Goal: Task Accomplishment & Management: Manage account settings

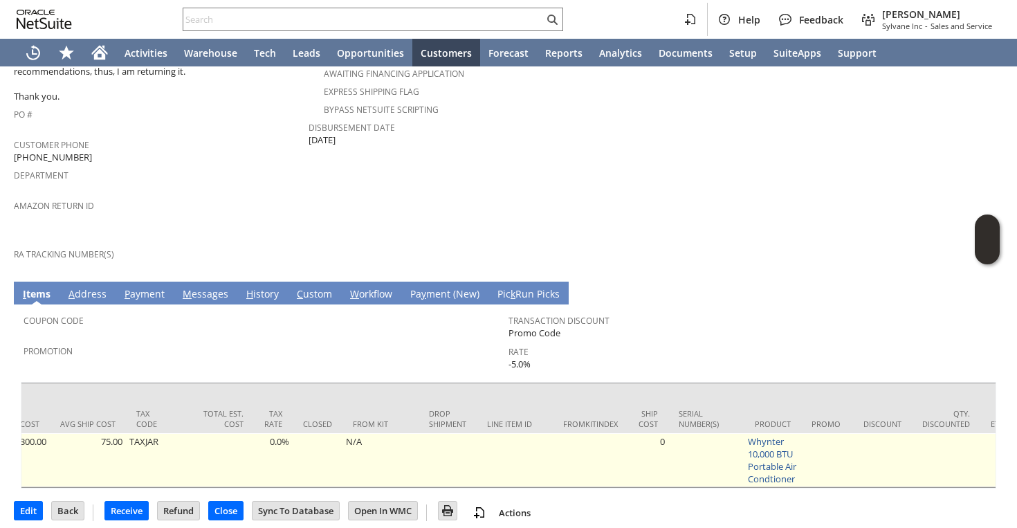
scroll to position [0, 987]
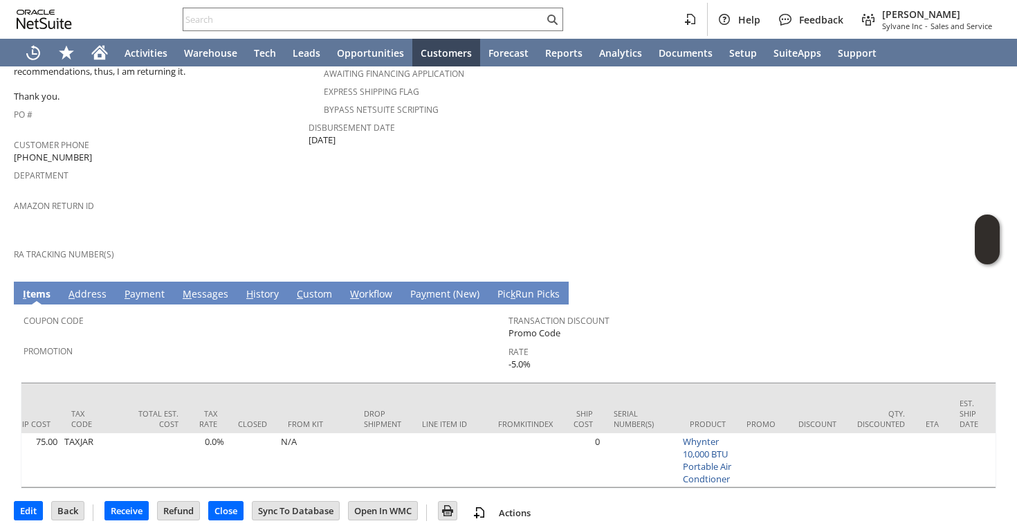
click at [207, 287] on link "M essages" at bounding box center [205, 294] width 53 height 15
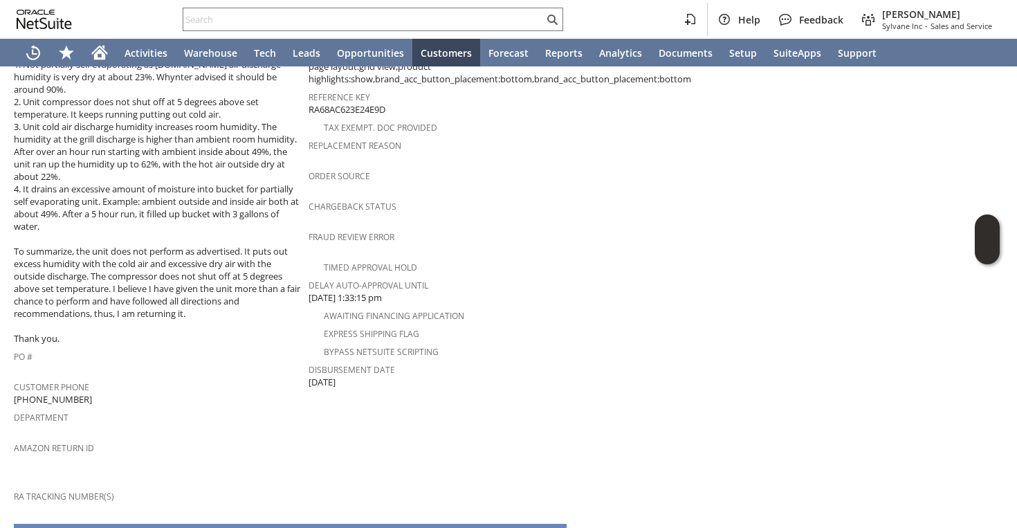
scroll to position [457, 0]
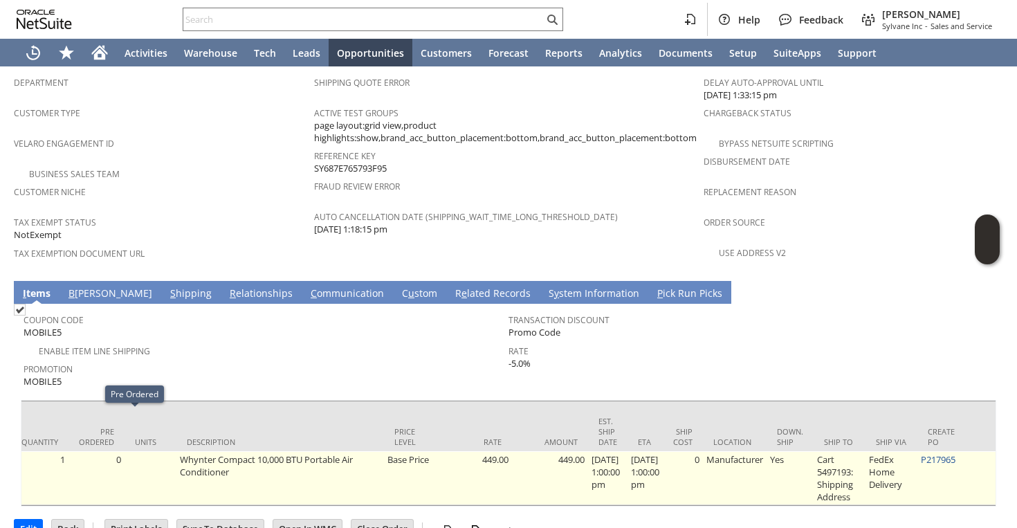
scroll to position [0, 460]
click at [947, 453] on link "P217965" at bounding box center [934, 459] width 35 height 12
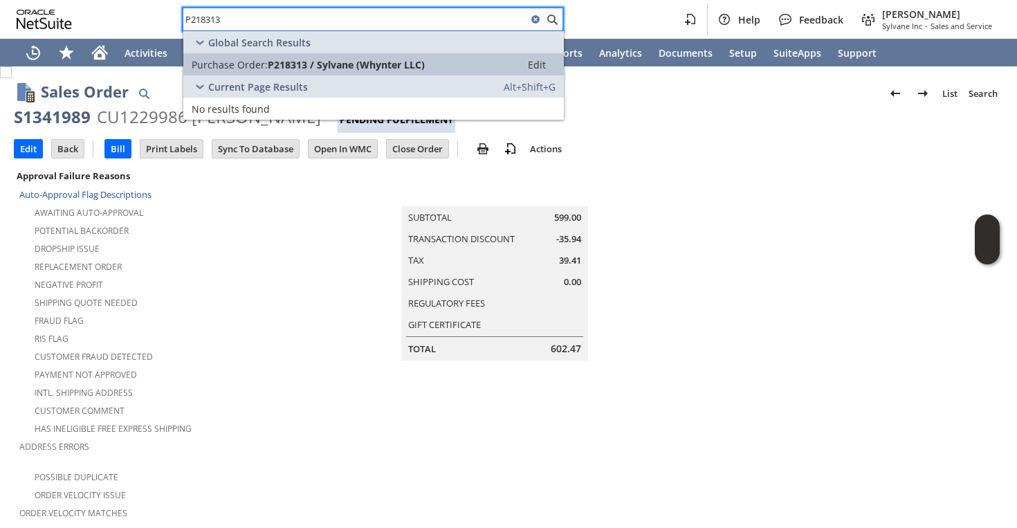
type input "P218313"
click at [378, 64] on span "P218313 / Sylvane (Whynter LLC)" at bounding box center [346, 64] width 157 height 13
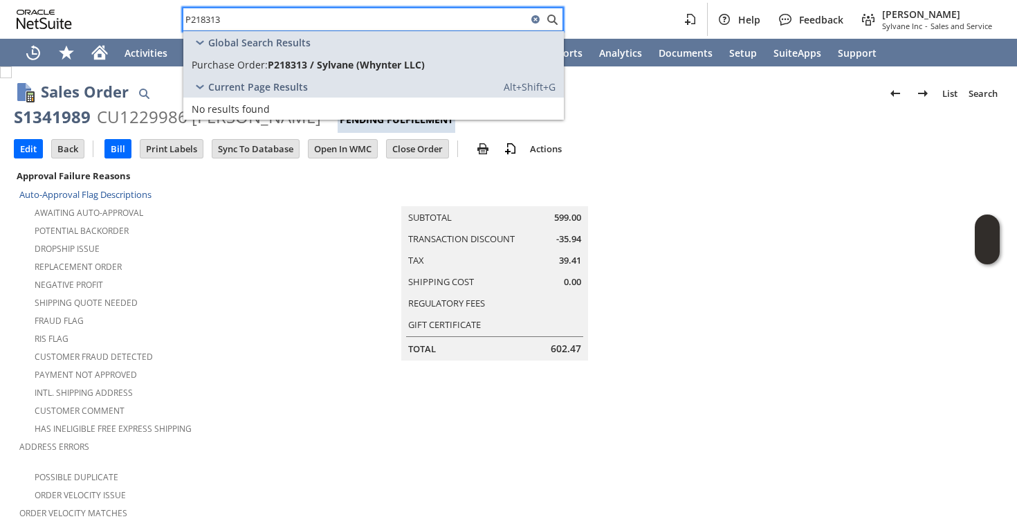
click at [115, 338] on div "RIS flag" at bounding box center [176, 337] width 314 height 17
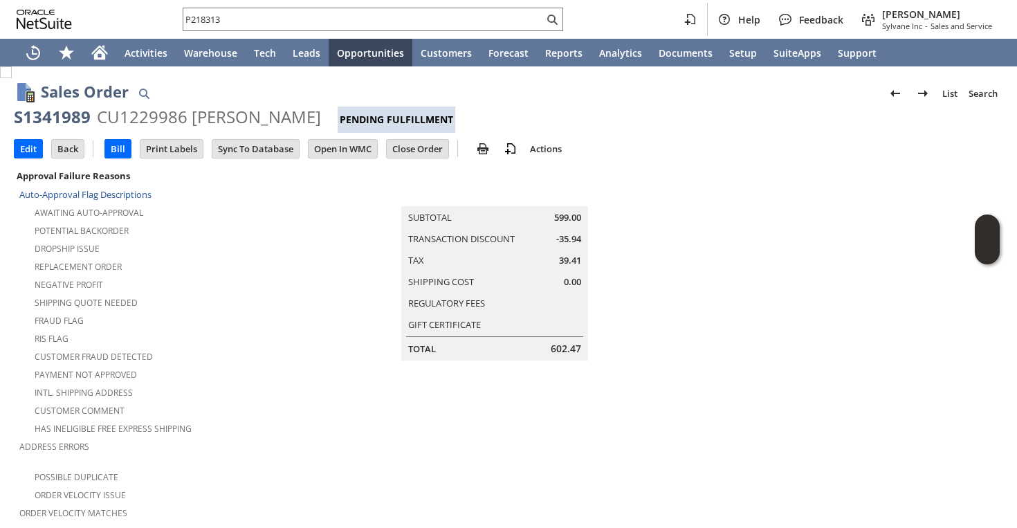
click at [202, 304] on td "Shipping Quote Needed" at bounding box center [176, 302] width 314 height 18
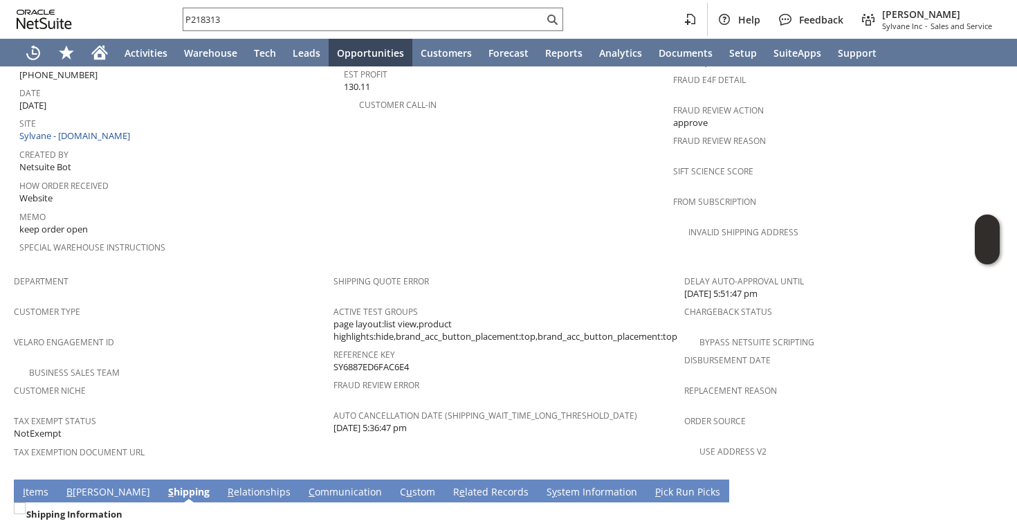
scroll to position [908, 0]
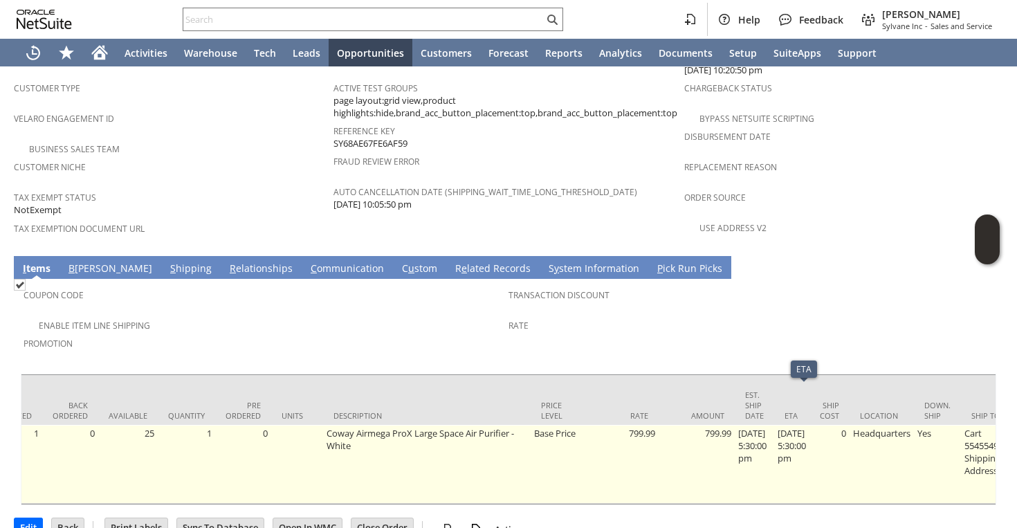
scroll to position [0, 309]
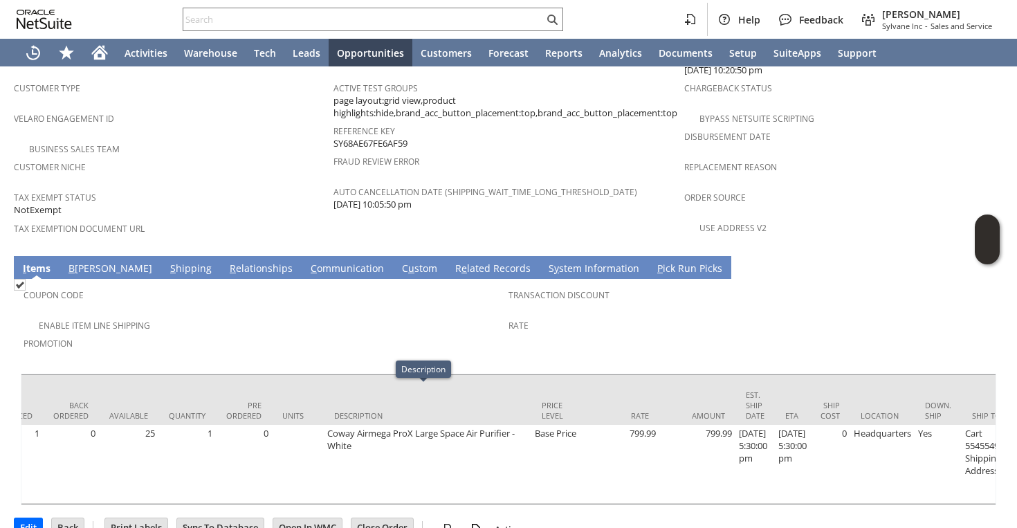
click at [167, 262] on link "S hipping" at bounding box center [191, 269] width 48 height 15
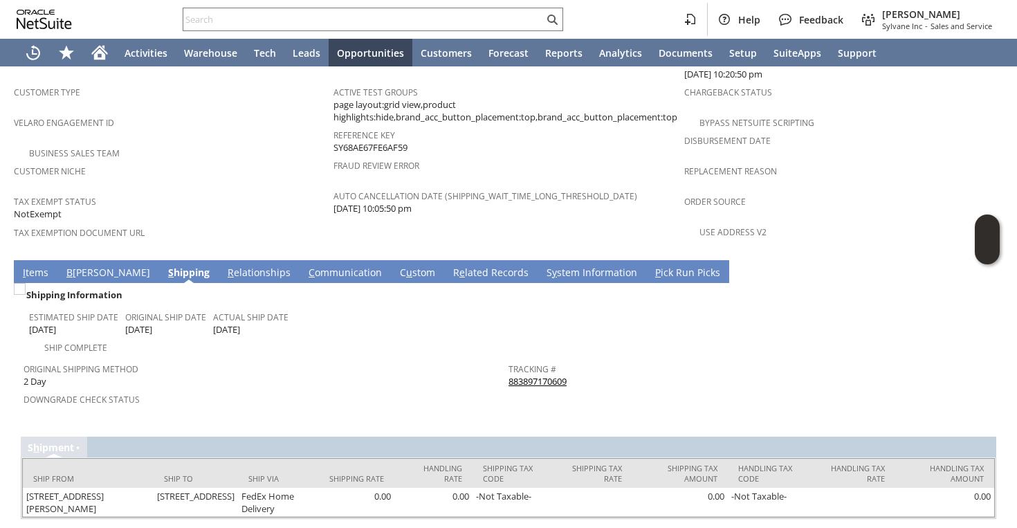
click at [39, 266] on link "I tems" at bounding box center [35, 273] width 33 height 15
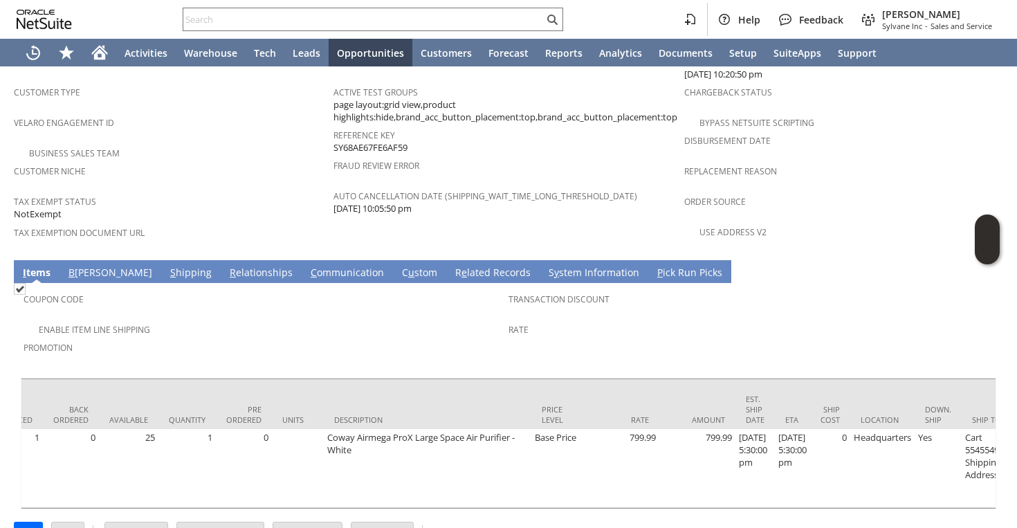
click at [389, 320] on div "Enable Item Line Shipping" at bounding box center [266, 328] width 485 height 17
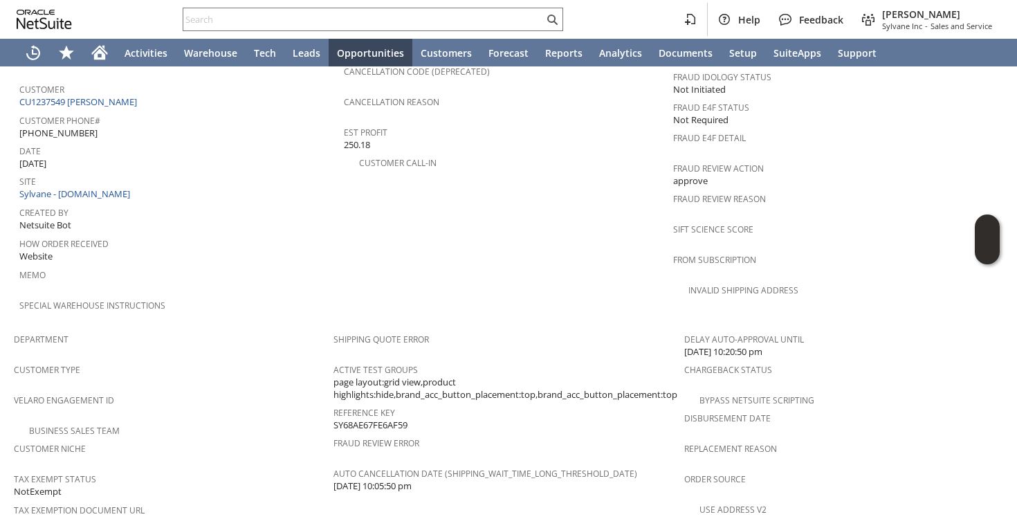
scroll to position [285, 0]
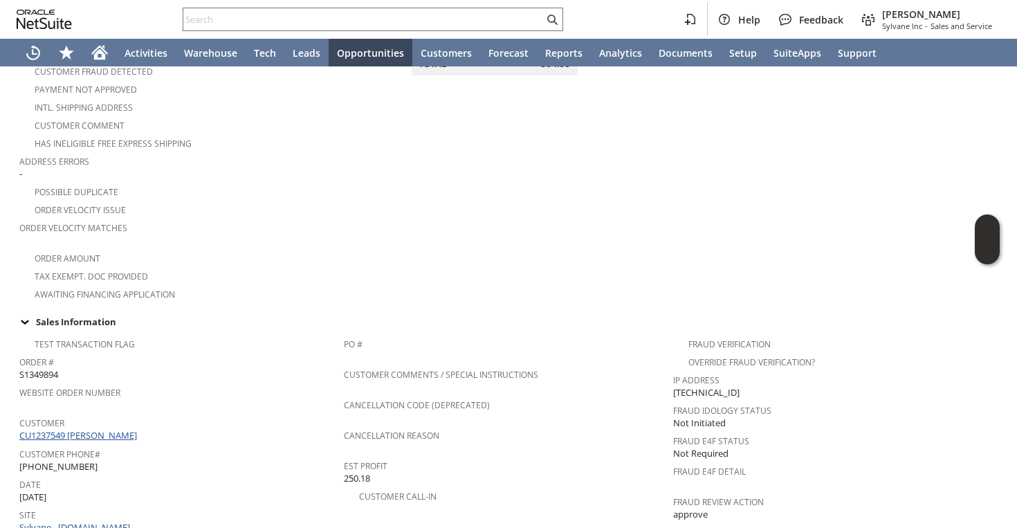
click at [89, 429] on link "CU1237549 [PERSON_NAME]" at bounding box center [79, 435] width 121 height 12
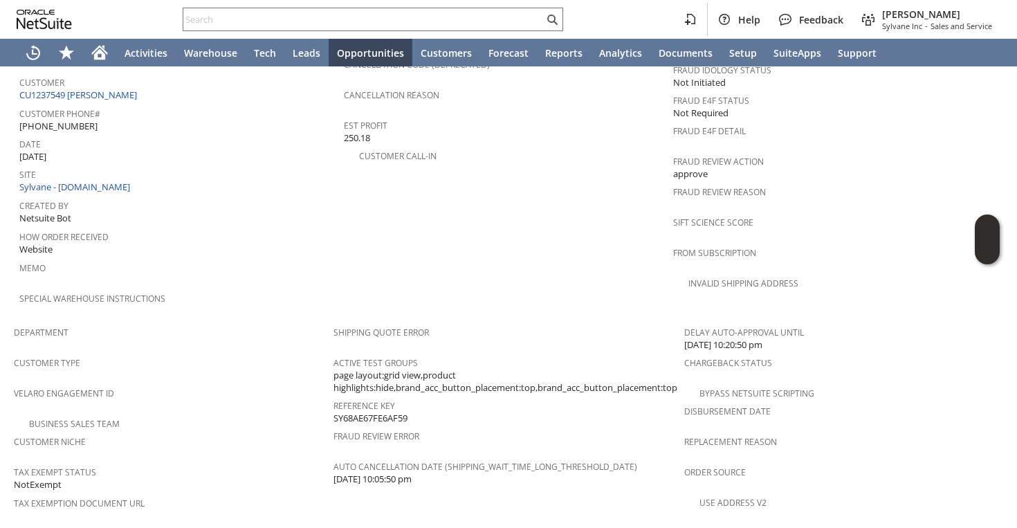
scroll to position [610, 0]
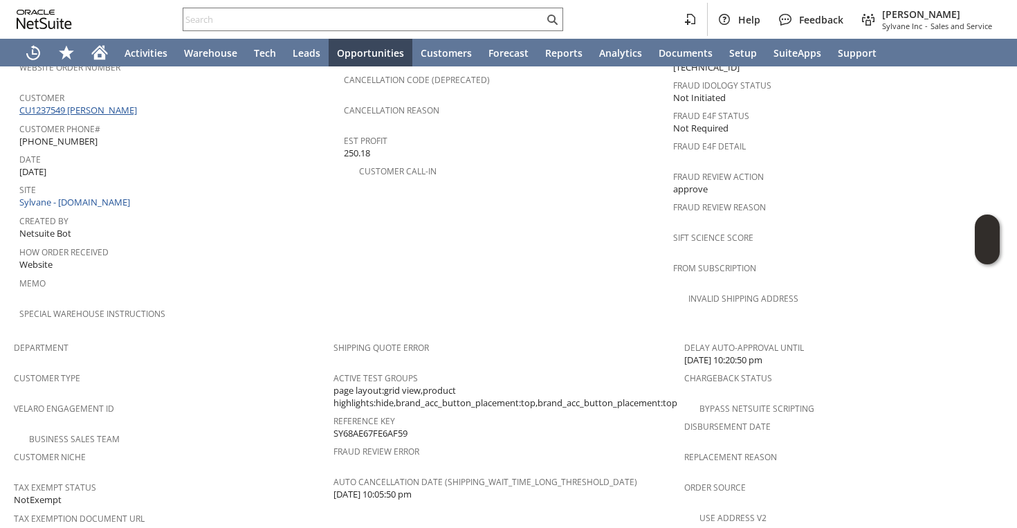
click at [109, 104] on link "CU1237549 [PERSON_NAME]" at bounding box center [79, 110] width 121 height 12
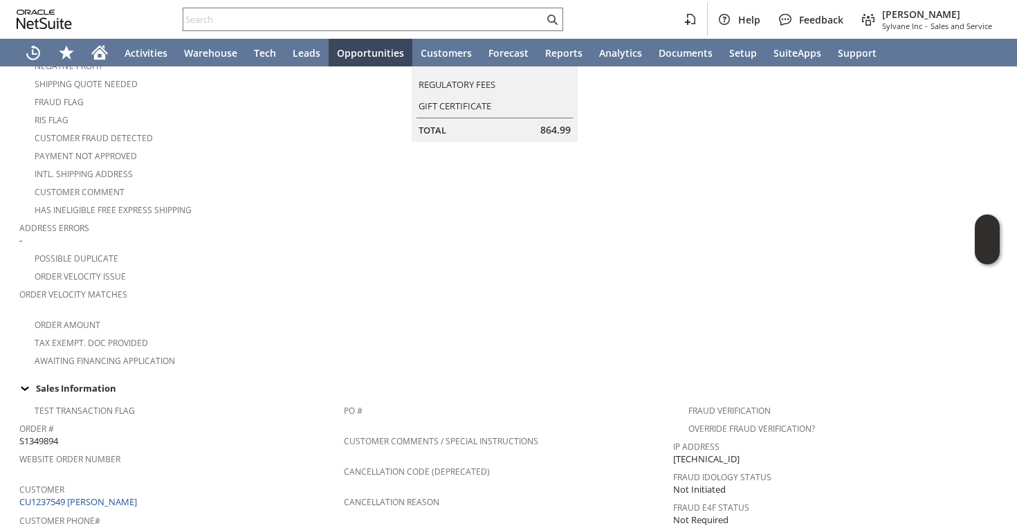
scroll to position [238, 0]
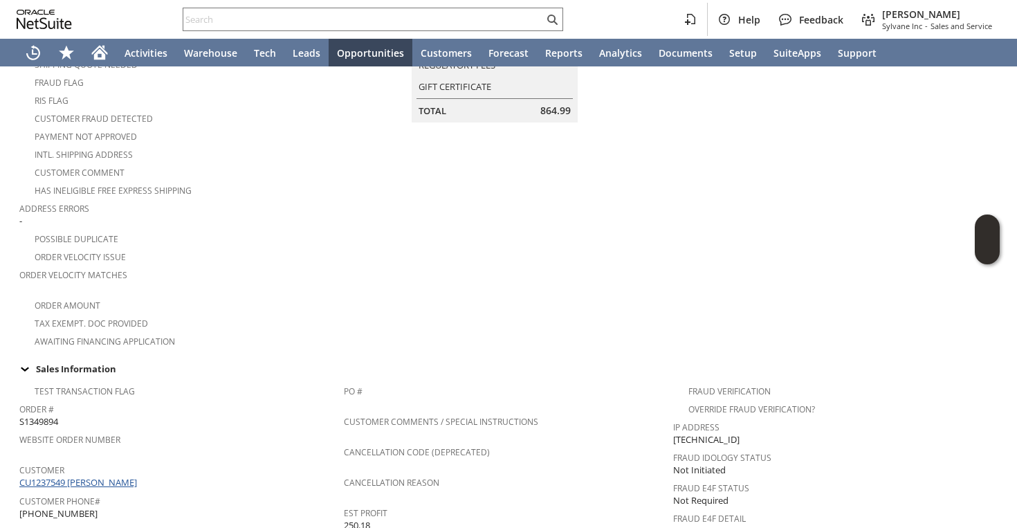
click at [82, 476] on link "CU1237549 [PERSON_NAME]" at bounding box center [79, 482] width 121 height 12
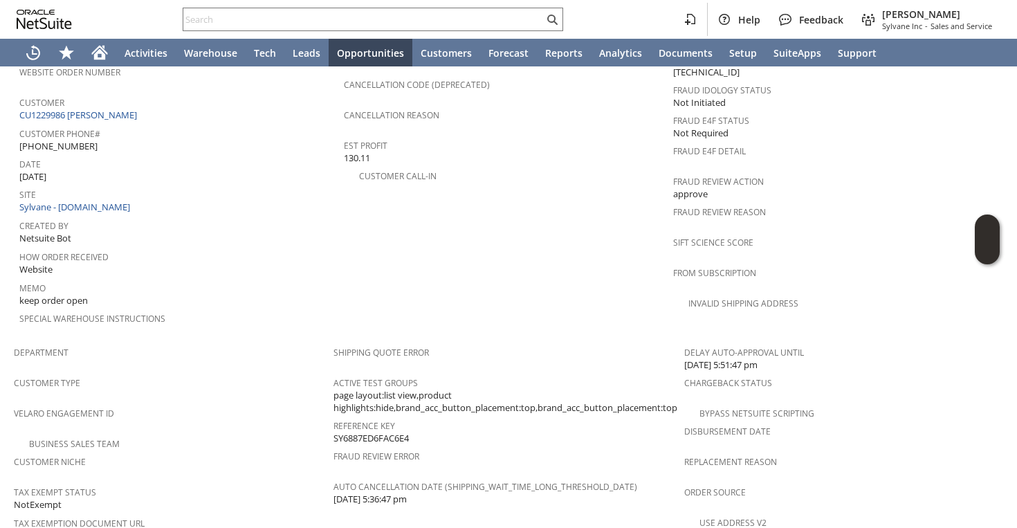
scroll to position [570, 0]
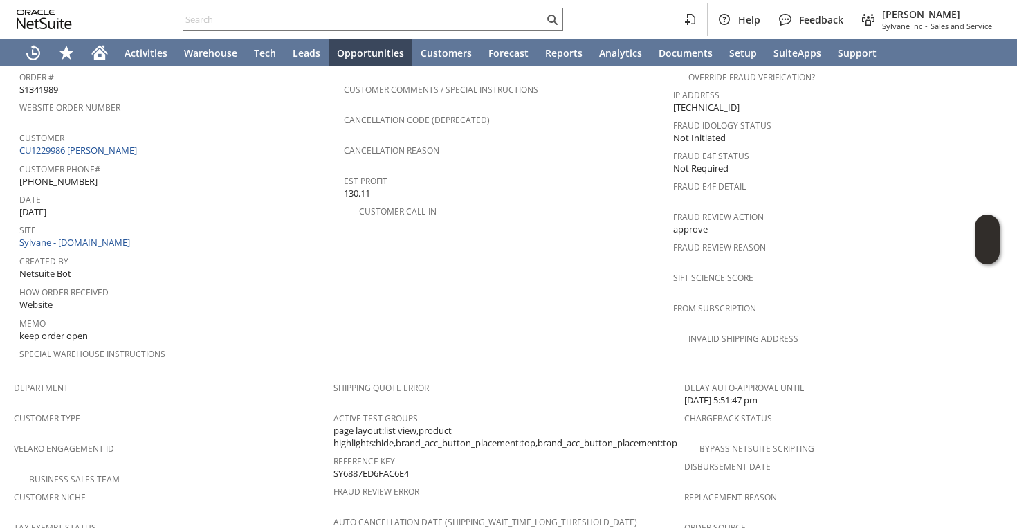
click at [114, 128] on span "Customer" at bounding box center [178, 136] width 318 height 16
click at [113, 144] on link "CU1229986 Judith M McVey" at bounding box center [79, 150] width 121 height 12
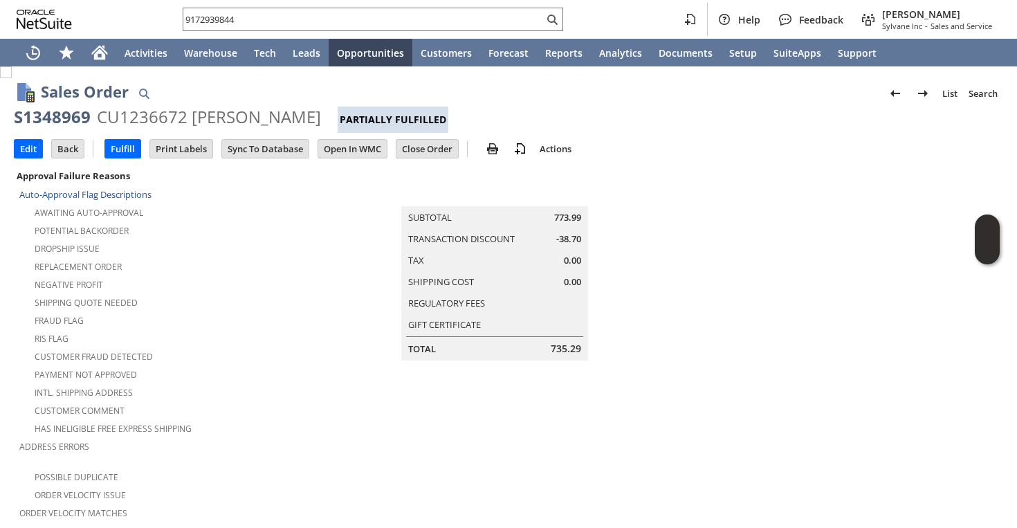
scroll to position [884, 0]
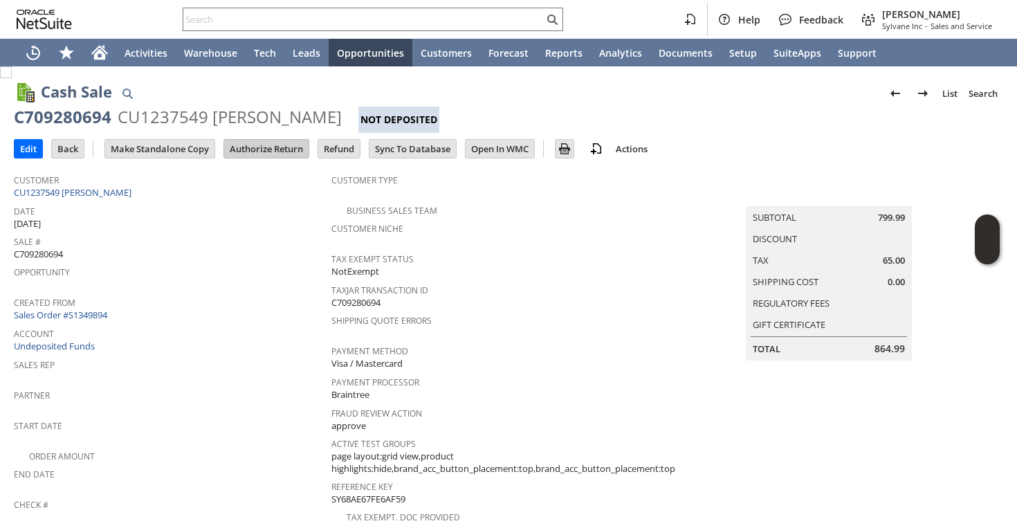
click at [275, 156] on input "Authorize Return" at bounding box center [266, 149] width 84 height 18
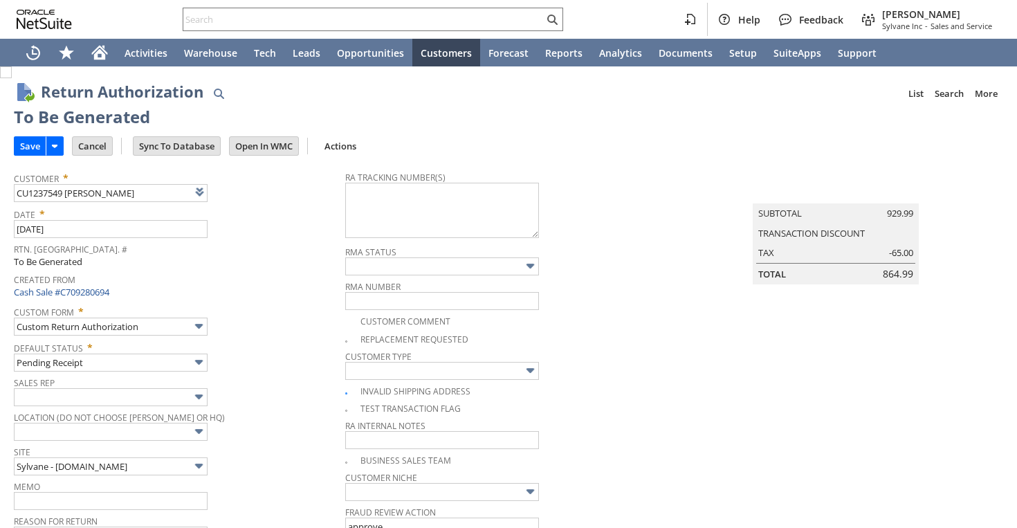
type input "Add"
type input "Copy Previous"
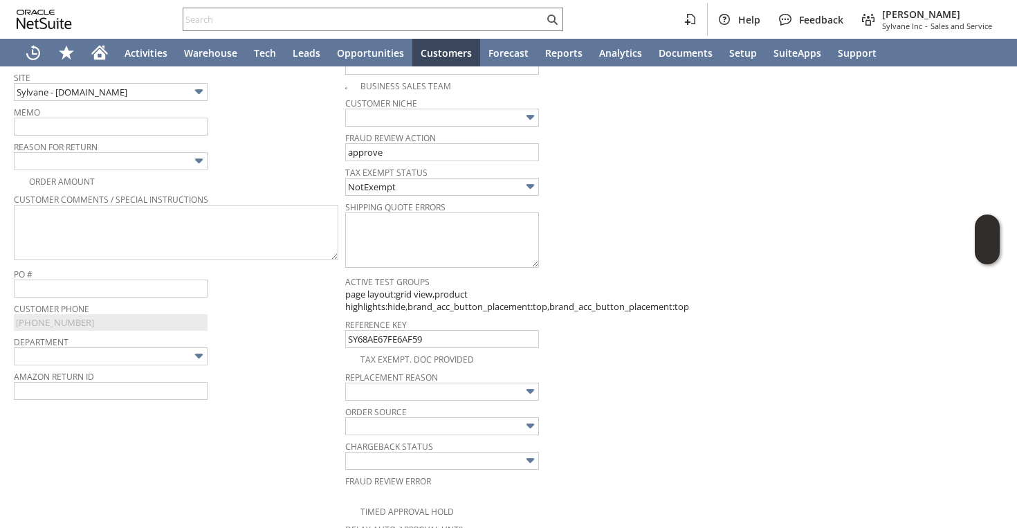
scroll to position [279, 0]
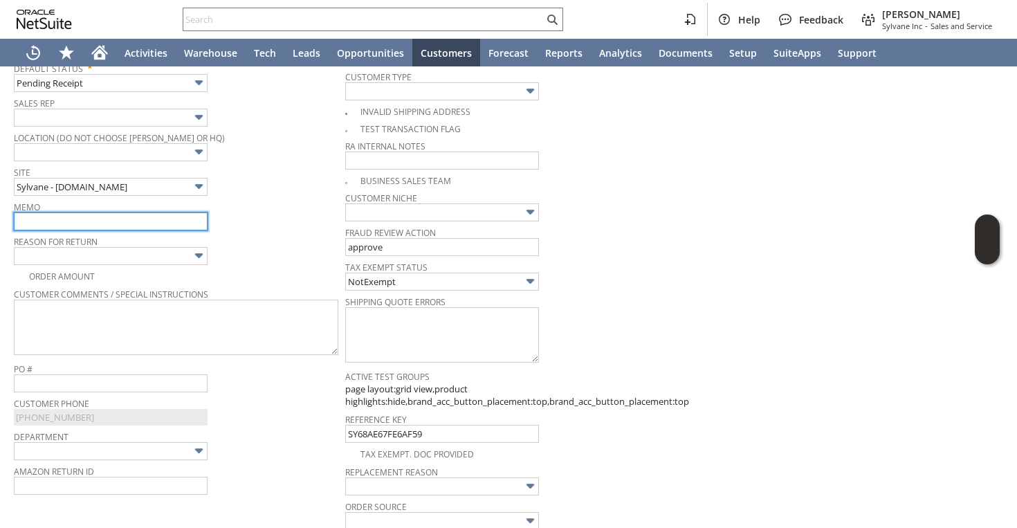
click at [148, 219] on input "text" at bounding box center [111, 221] width 194 height 18
click at [116, 224] on input "returnning for refund | wrong product" at bounding box center [111, 221] width 194 height 18
click at [161, 219] on input "returnning for refund | ordered wrong product" at bounding box center [111, 221] width 194 height 18
click at [203, 222] on input "returnning for refund | ordered wrong product" at bounding box center [111, 221] width 194 height 18
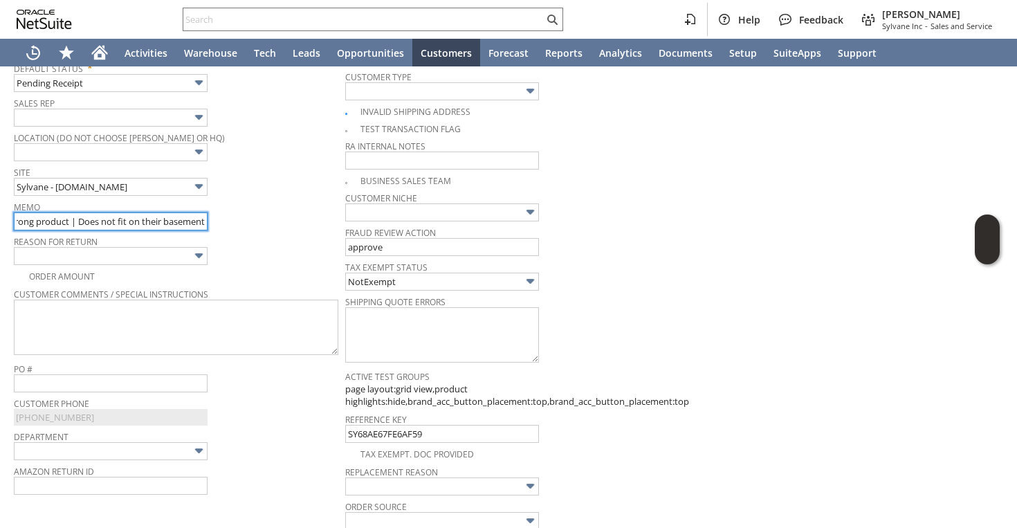
scroll to position [0, 147]
type input "returnning for refund | ordered wrong product | Does not fit on their basement"
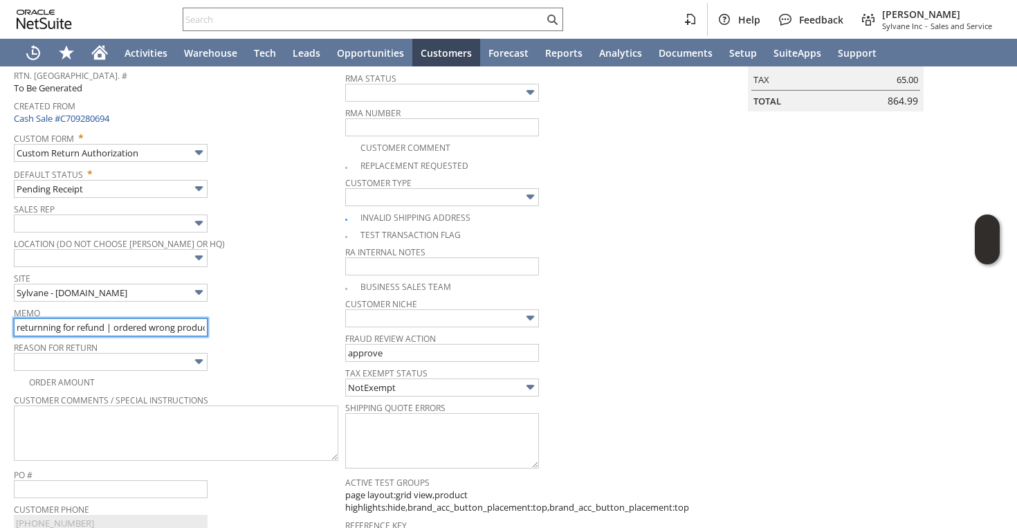
scroll to position [0, 0]
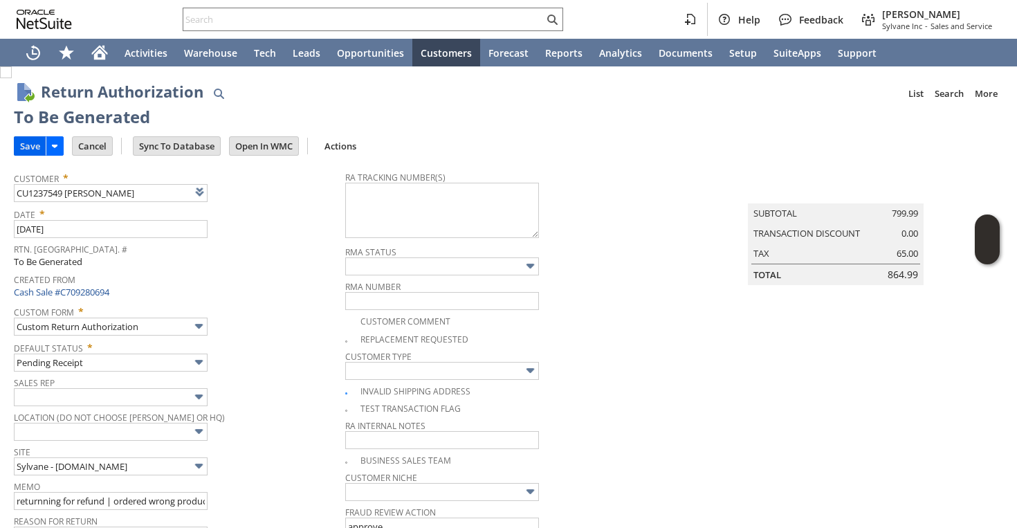
click at [42, 148] on input "Save" at bounding box center [30, 146] width 31 height 18
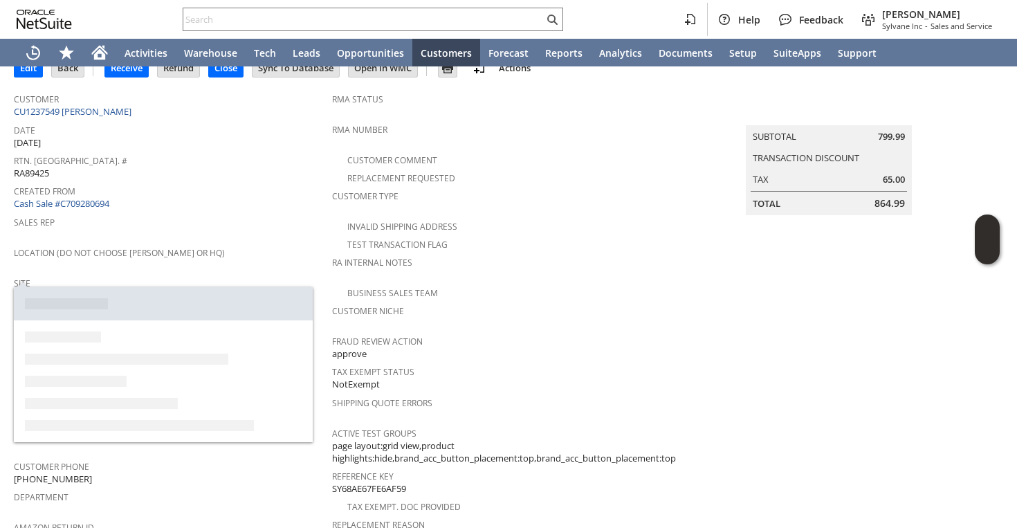
scroll to position [146, 0]
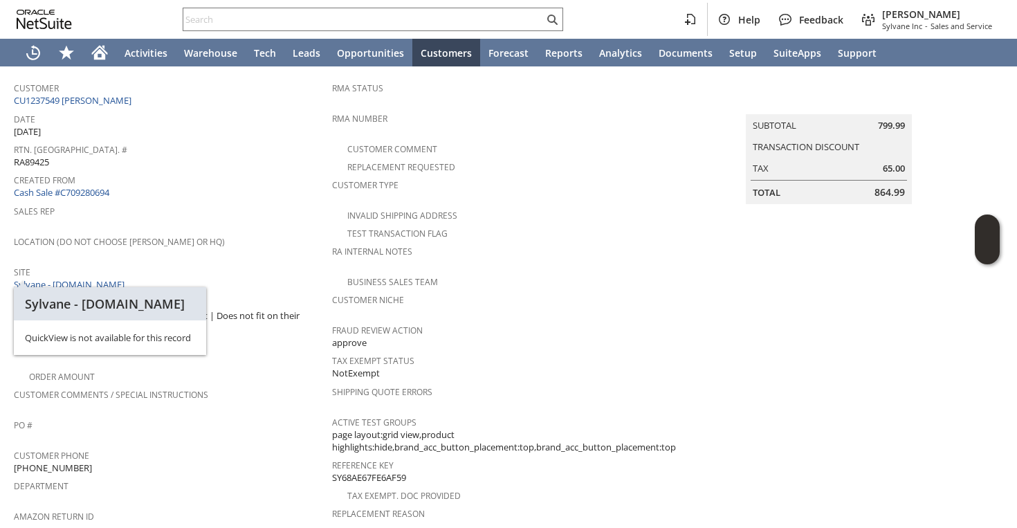
click at [51, 461] on span "(845) 514-5542" at bounding box center [53, 467] width 78 height 13
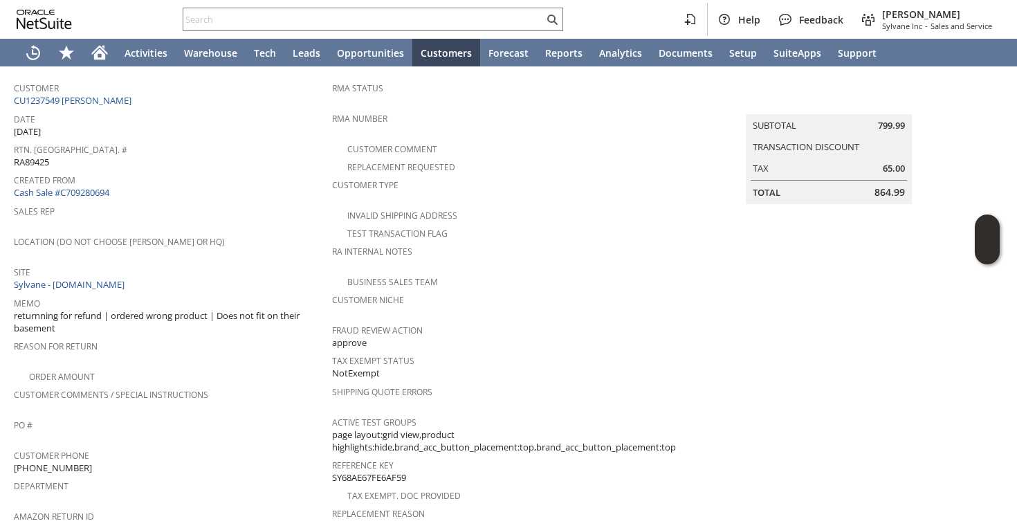
click at [51, 461] on span "(845) 514-5542" at bounding box center [53, 467] width 78 height 13
copy tbody "(845) 514-5542"
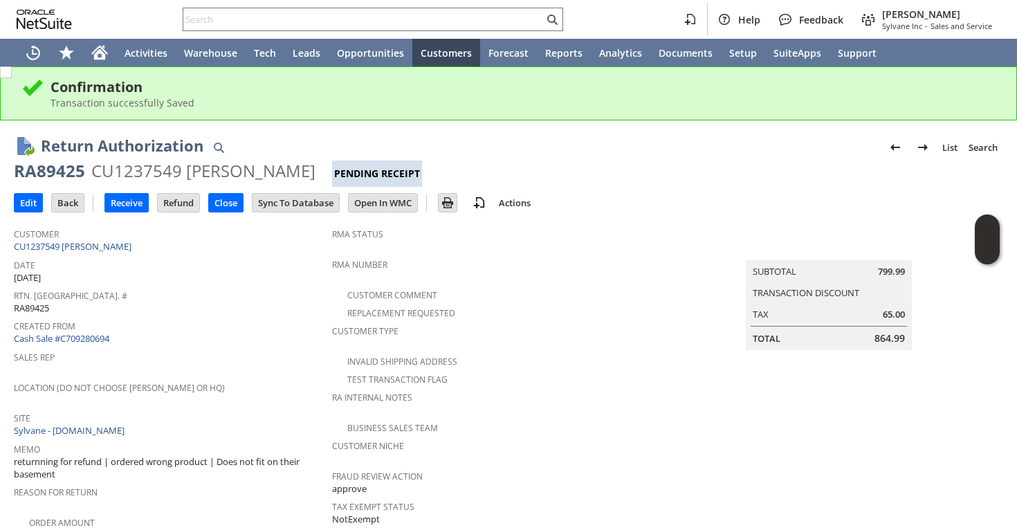
click at [47, 166] on div "RA89425" at bounding box center [49, 171] width 71 height 22
copy div "RA89425"
click at [33, 205] on input "Edit" at bounding box center [29, 203] width 28 height 18
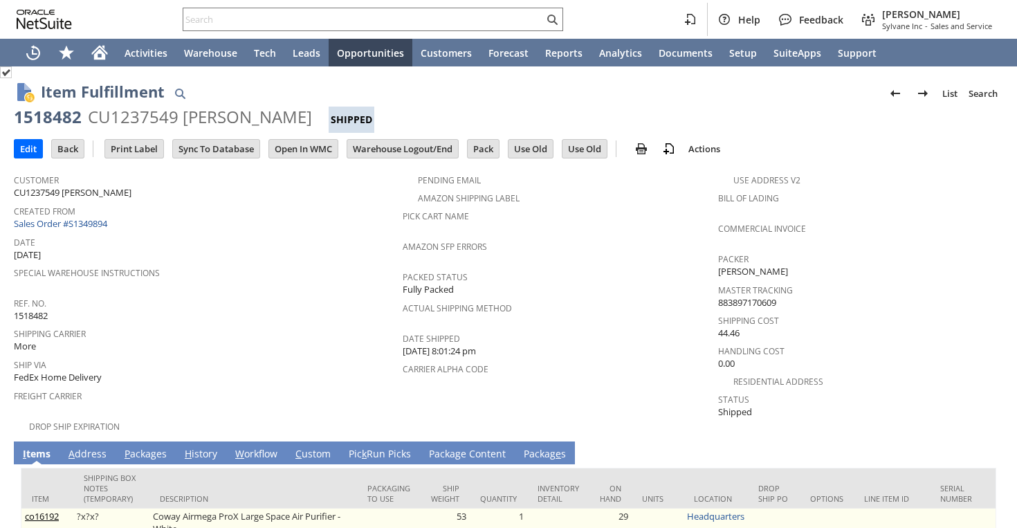
scroll to position [110, 0]
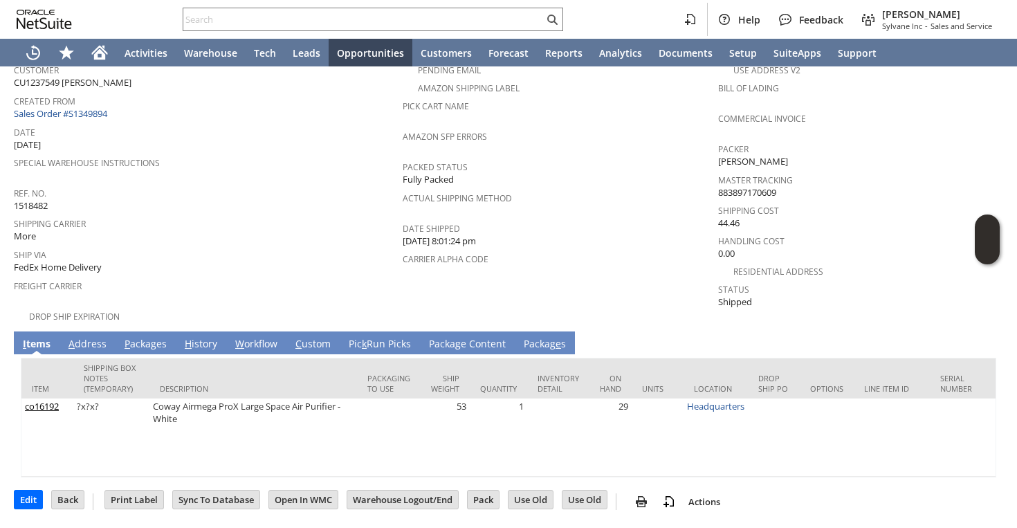
click at [91, 337] on link "A ddress" at bounding box center [87, 344] width 45 height 15
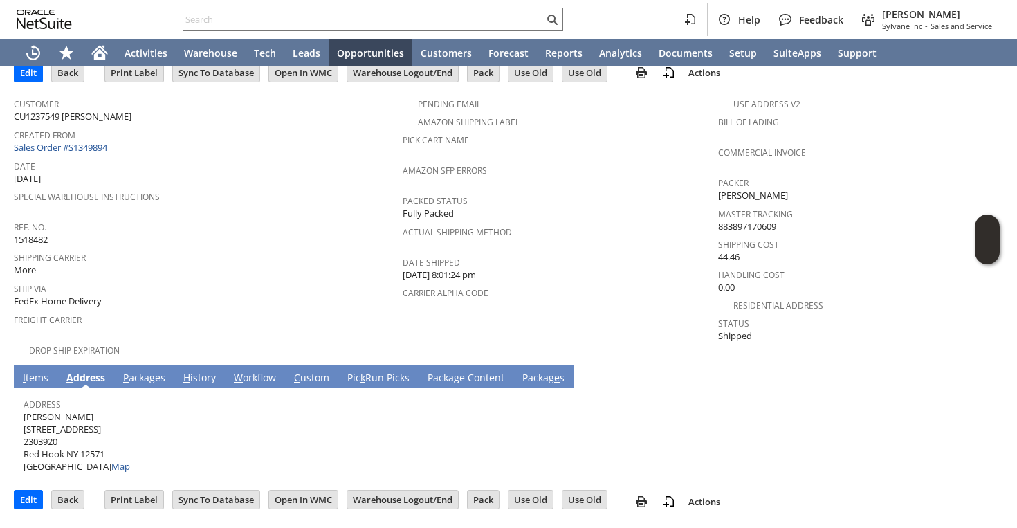
scroll to position [62, 0]
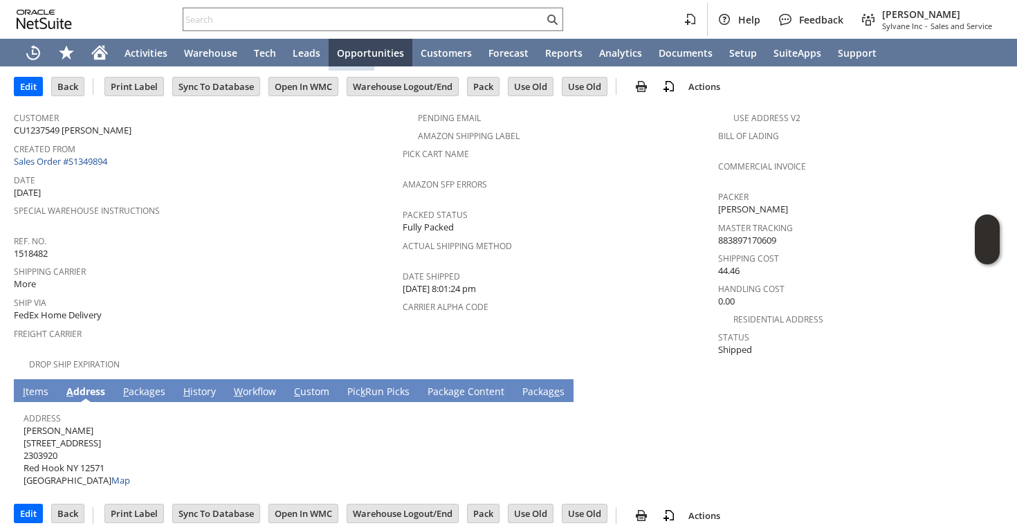
click at [50, 424] on span "[PERSON_NAME] [STREET_ADDRESS] Map" at bounding box center [77, 455] width 107 height 63
copy span "[PERSON_NAME]"
click at [85, 429] on span "Mary Berg 232 Spring Lake Road #336 2303920 Red Hook NY 12571 United States Map" at bounding box center [77, 455] width 107 height 63
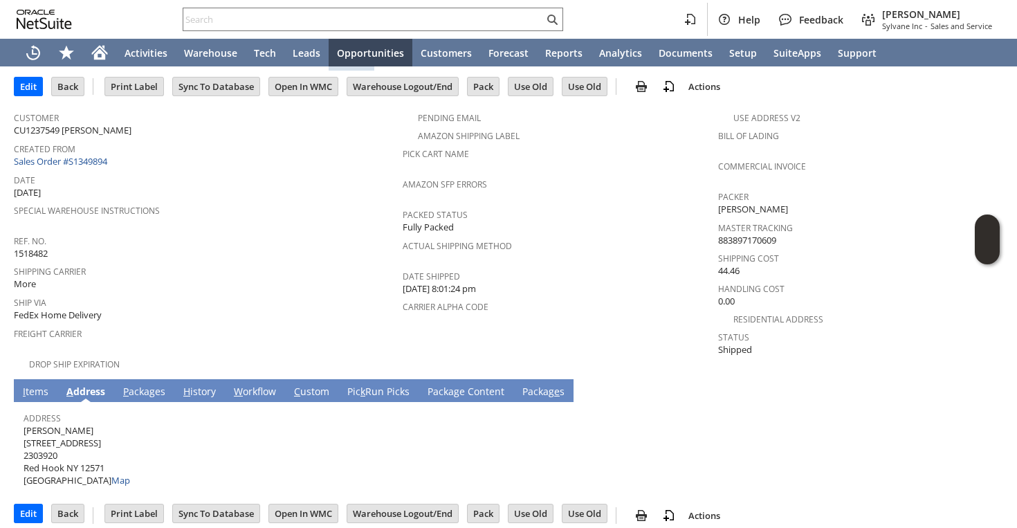
click at [85, 429] on span "Mary Berg 232 Spring Lake Road #336 2303920 Red Hook NY 12571 United States Map" at bounding box center [77, 455] width 107 height 63
copy span "[STREET_ADDRESS]"
click at [94, 453] on span "Mary Berg 232 Spring Lake Road #336 2303920 Red Hook NY 12571 United States Map" at bounding box center [77, 455] width 107 height 63
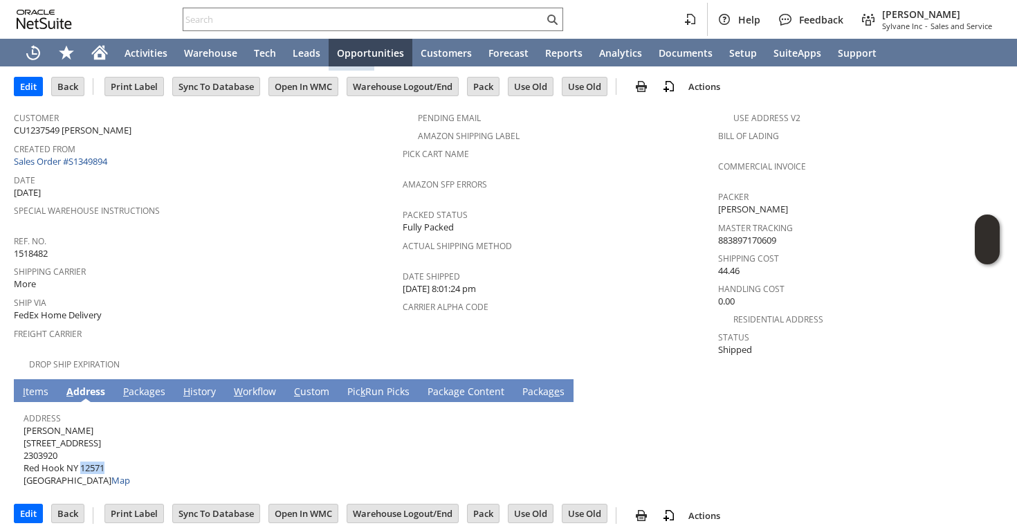
copy span "12571"
drag, startPoint x: 21, startPoint y: 457, endPoint x: 31, endPoint y: 457, distance: 10.4
click at [31, 457] on td "Address Mary Berg 232 Spring Lake Road #336 2303920 Red Hook NY 12571 United St…" at bounding box center [508, 446] width 975 height 89
click at [30, 385] on link "I tems" at bounding box center [35, 392] width 33 height 15
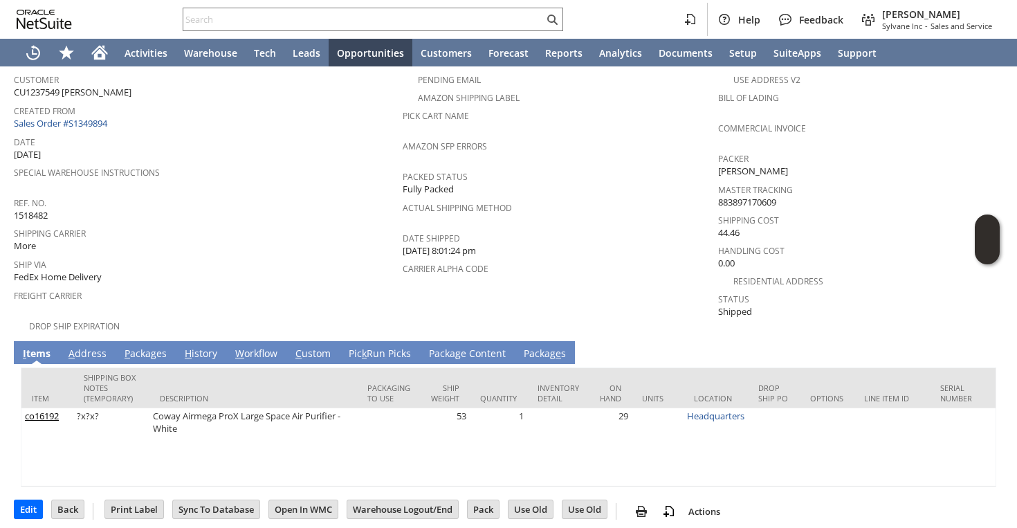
scroll to position [110, 0]
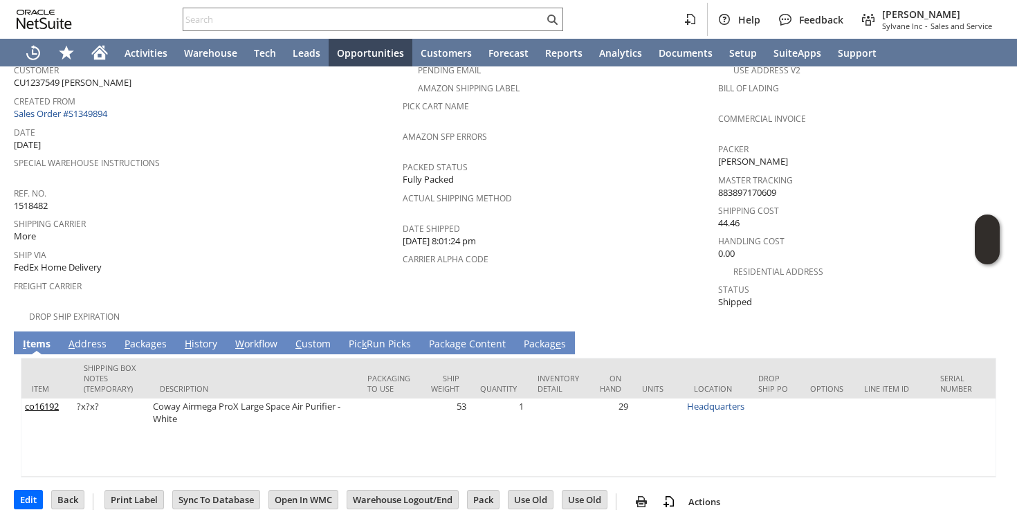
click at [99, 337] on link "A ddress" at bounding box center [87, 344] width 45 height 15
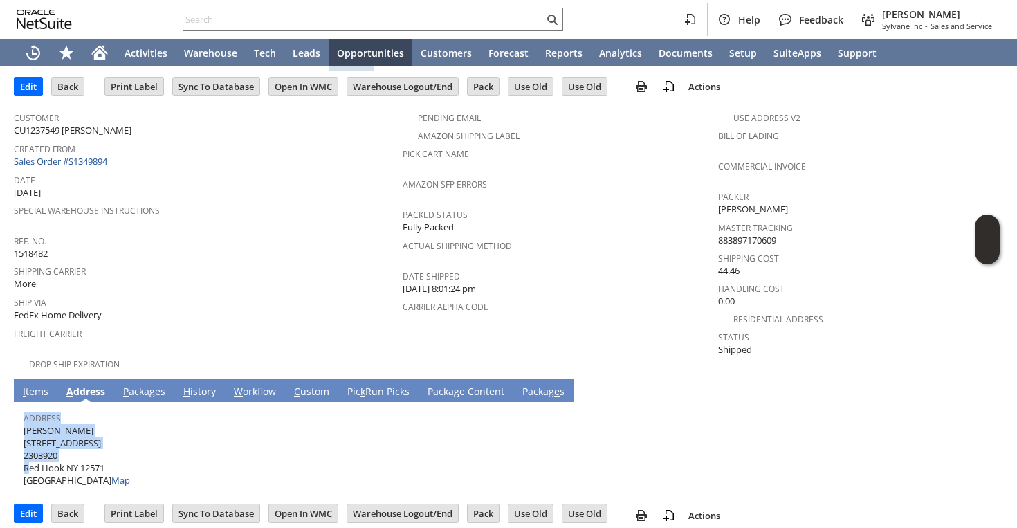
click at [138, 385] on link "P ackages" at bounding box center [144, 392] width 49 height 15
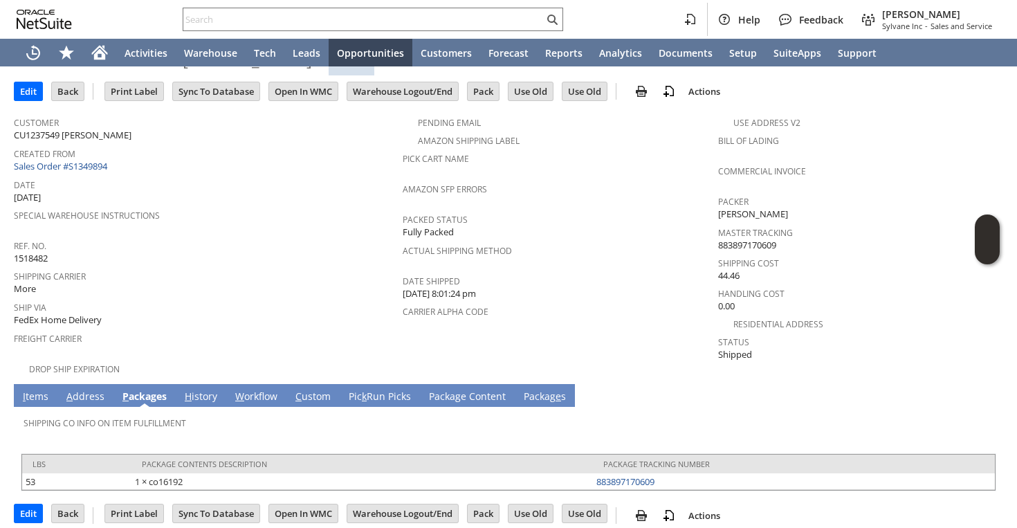
click at [33, 389] on link "I tems" at bounding box center [35, 396] width 33 height 15
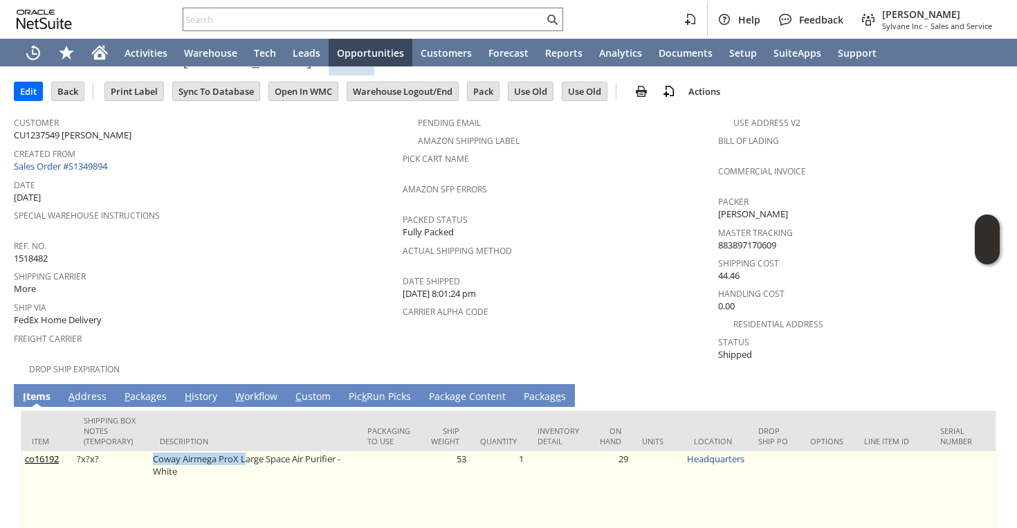
drag, startPoint x: 153, startPoint y: 446, endPoint x: 245, endPoint y: 446, distance: 92.0
click at [245, 451] on td "Coway Airmega ProX Large Space Air Purifier - White" at bounding box center [253, 490] width 208 height 78
copy td "Coway Airmega ProX L"
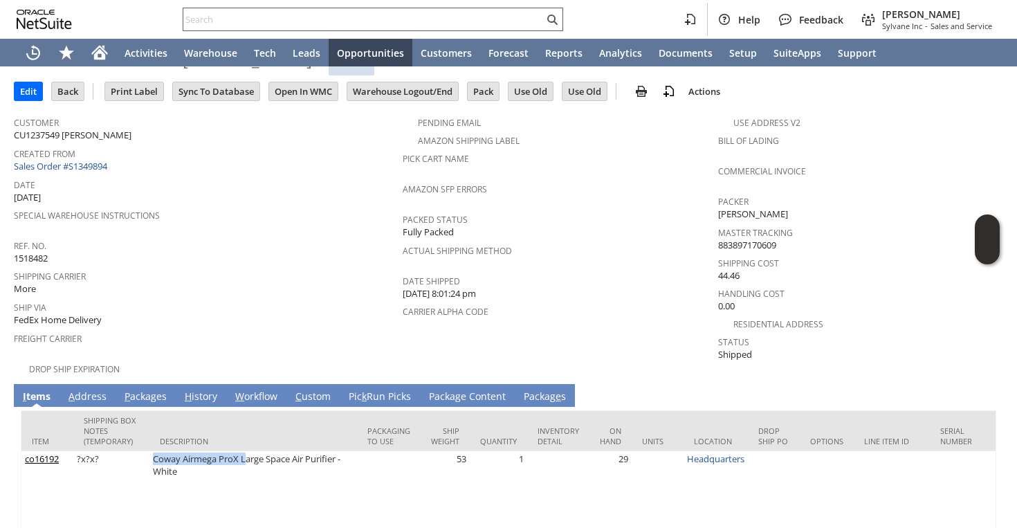
click at [378, 13] on input "text" at bounding box center [363, 19] width 360 height 17
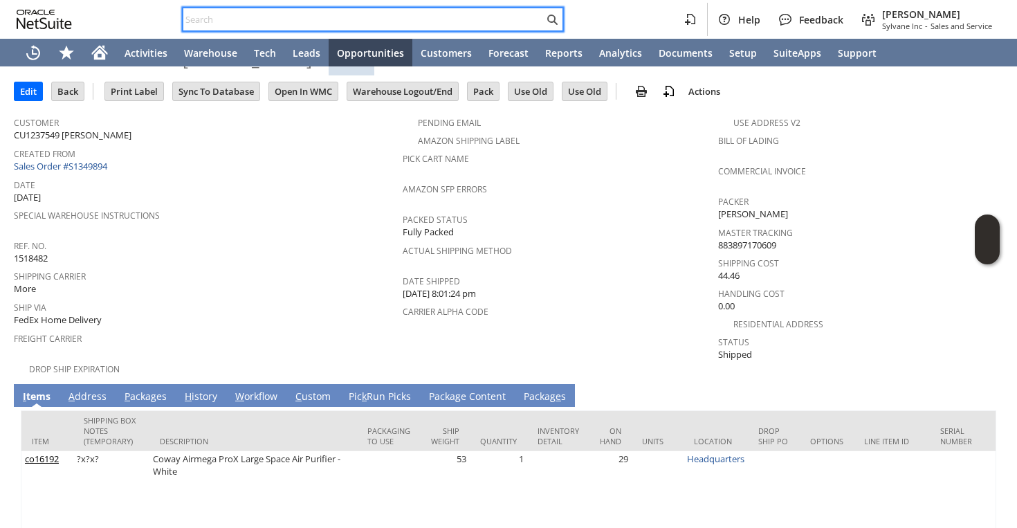
paste input "P218313"
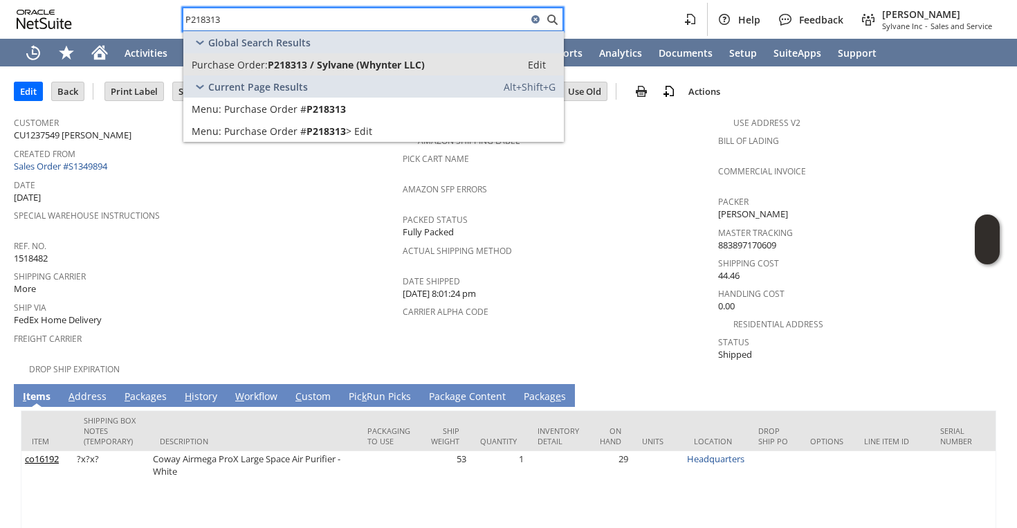
type input "P218313"
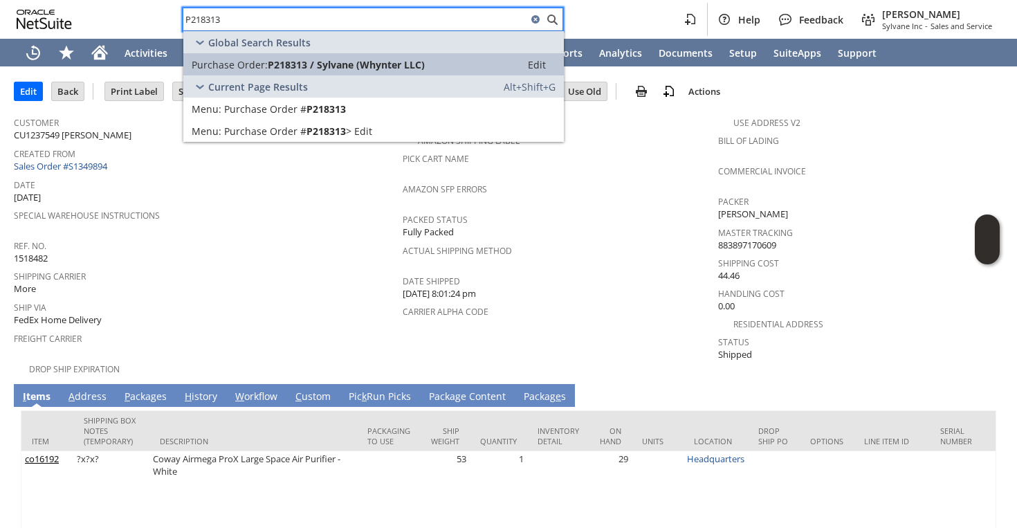
click at [282, 62] on span "P218313 / Sylvane (Whynter LLC)" at bounding box center [346, 64] width 157 height 13
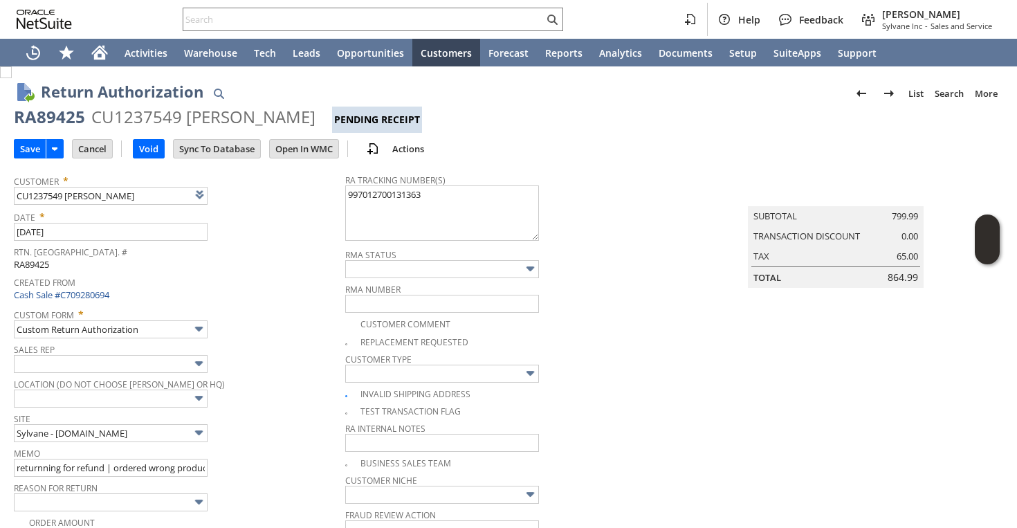
type textarea "997012700131363"
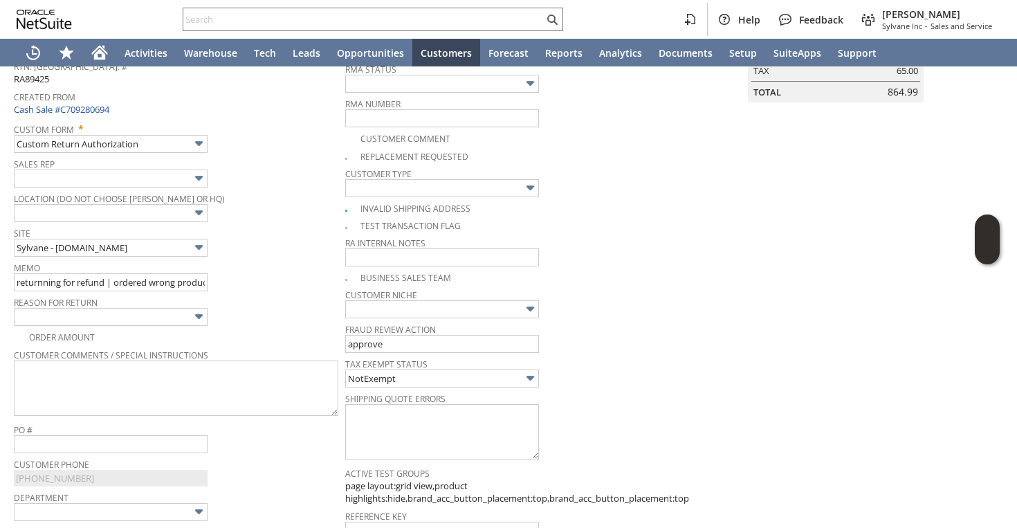
scroll to position [212, 0]
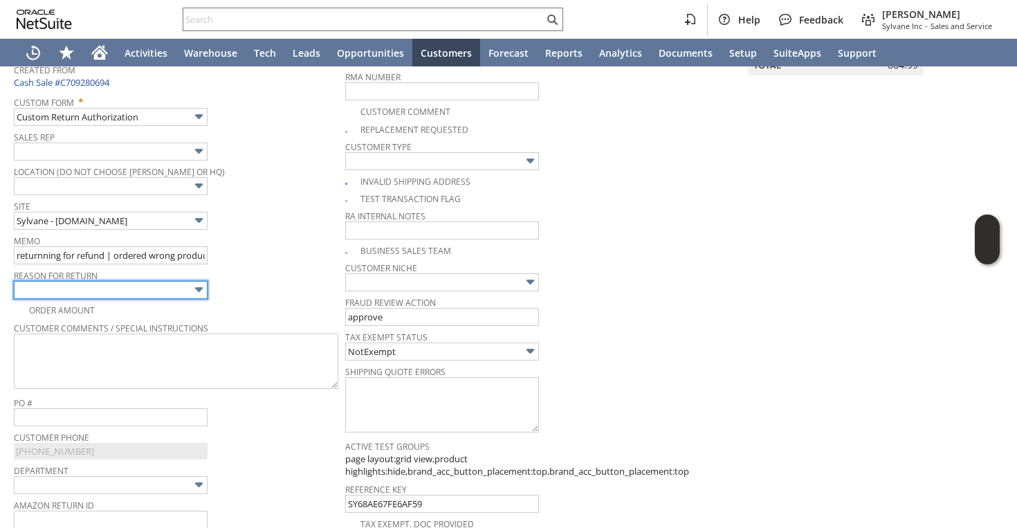
click at [143, 291] on input "text" at bounding box center [111, 290] width 194 height 18
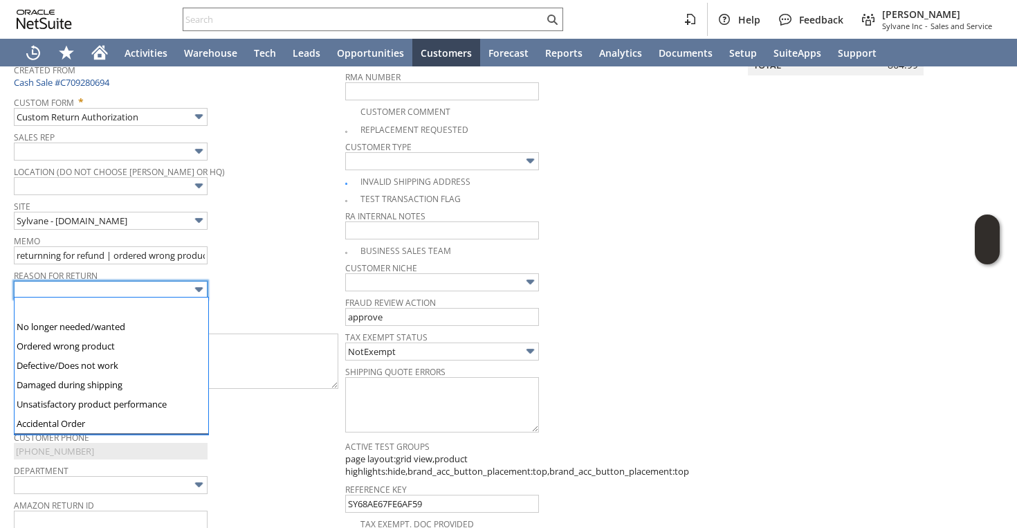
scroll to position [1, 0]
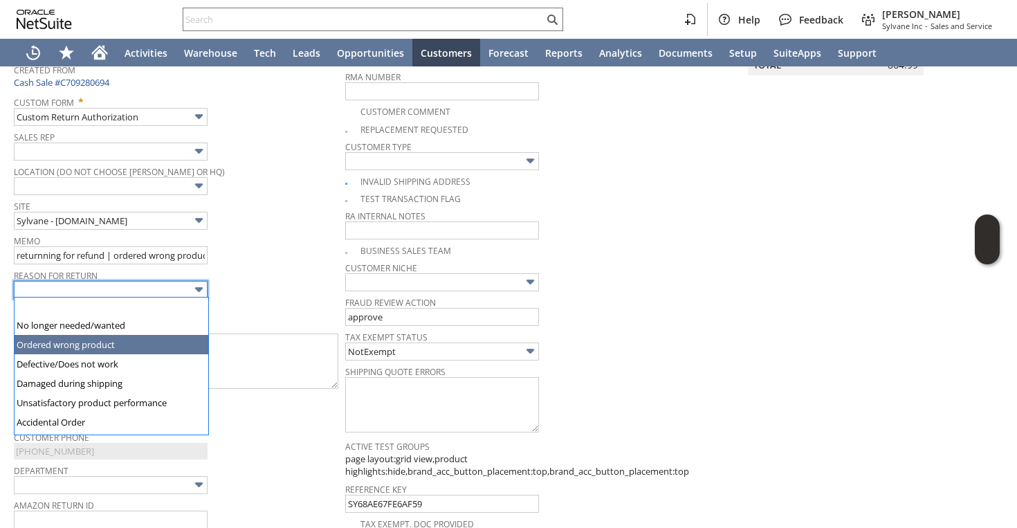
type input "Ordered wrong product"
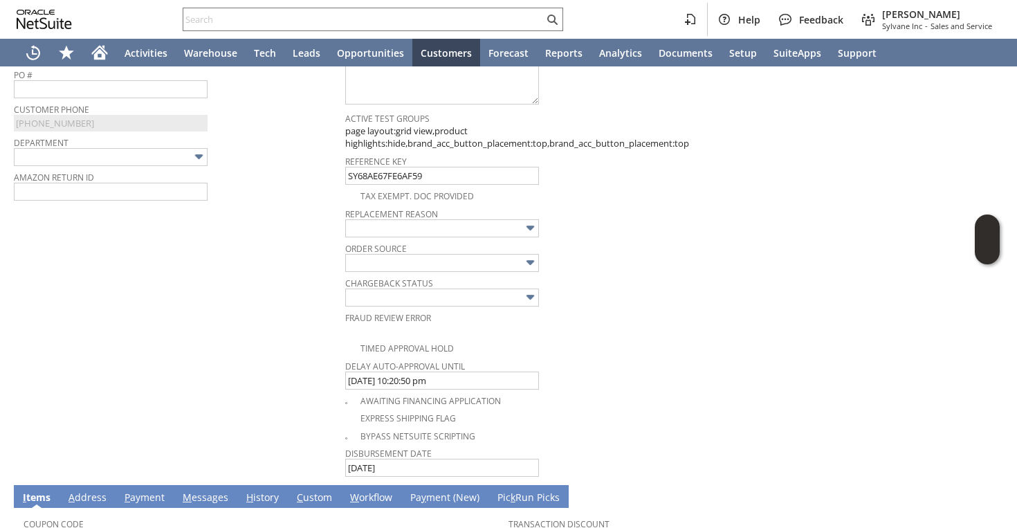
scroll to position [837, 0]
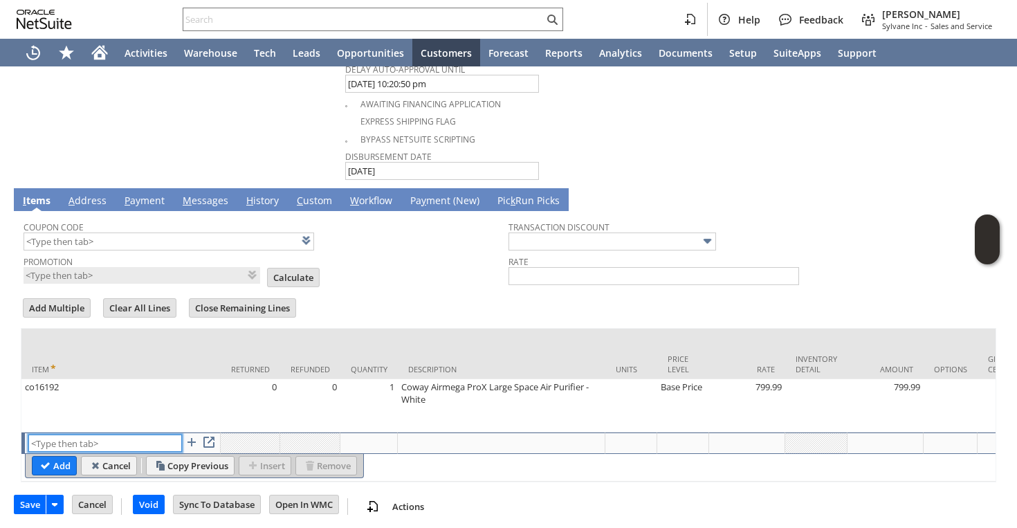
click at [93, 444] on input "text" at bounding box center [105, 442] width 154 height 17
type input "RSC1"
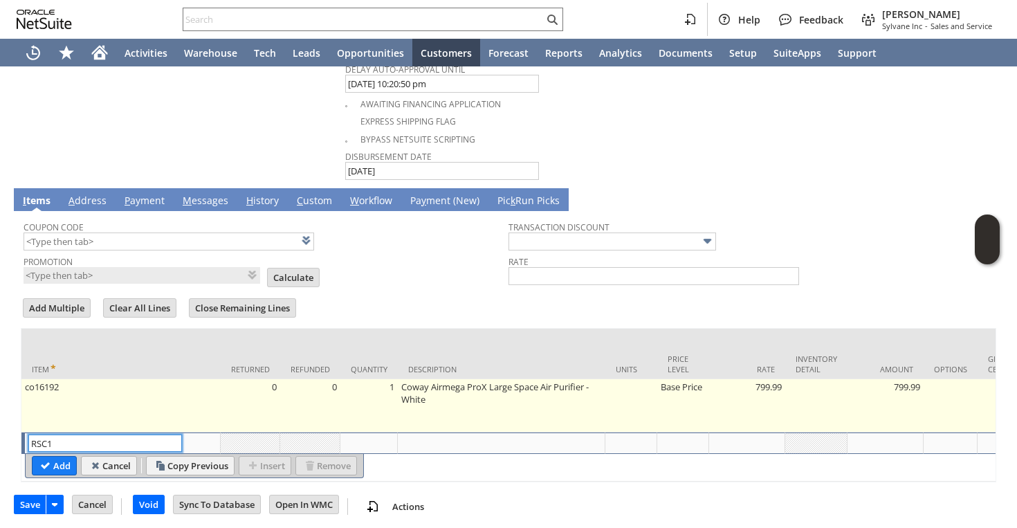
type input "Disco...rice"
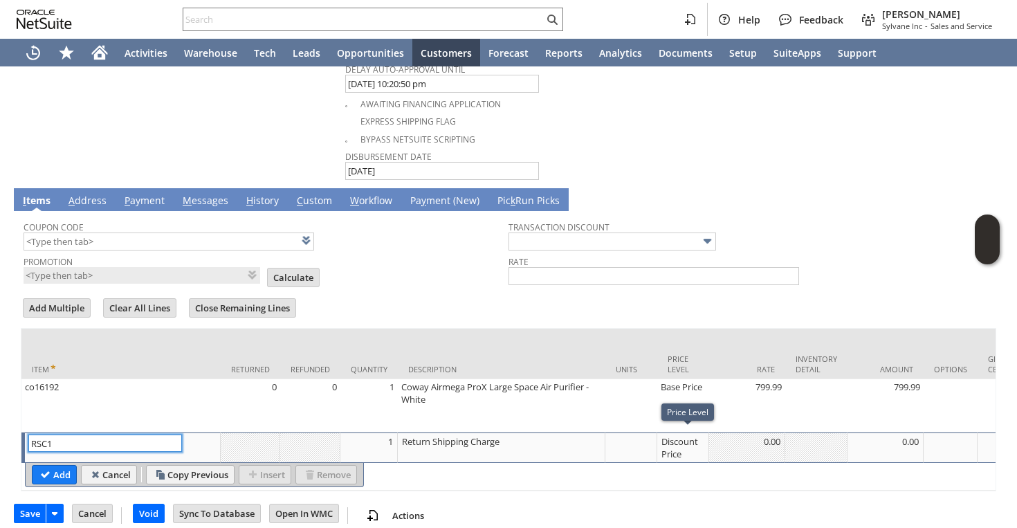
type input "RSC1"
click at [681, 444] on div "Discount Price" at bounding box center [683, 447] width 44 height 26
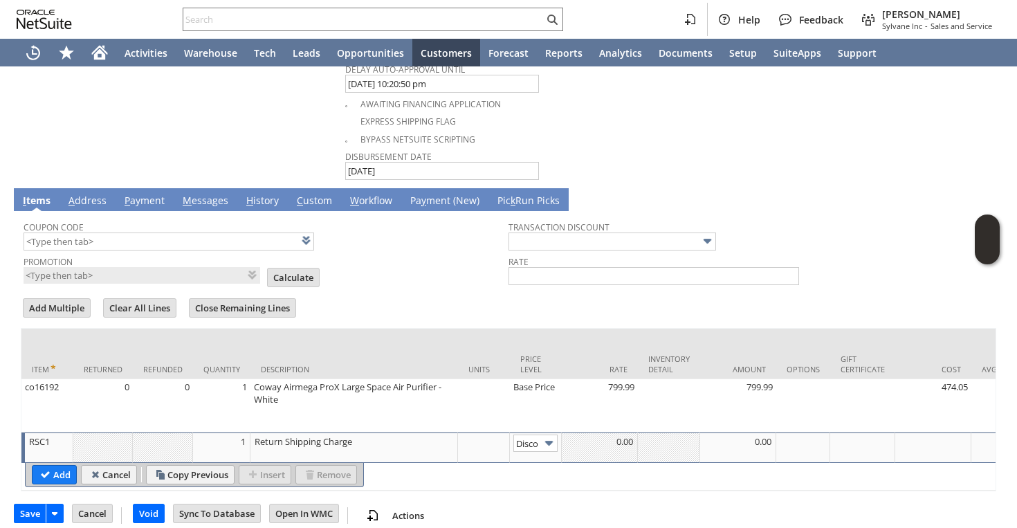
scroll to position [0, 22]
click at [555, 436] on img at bounding box center [549, 443] width 16 height 16
type input "Custom"
click at [590, 448] on td at bounding box center [600, 447] width 76 height 30
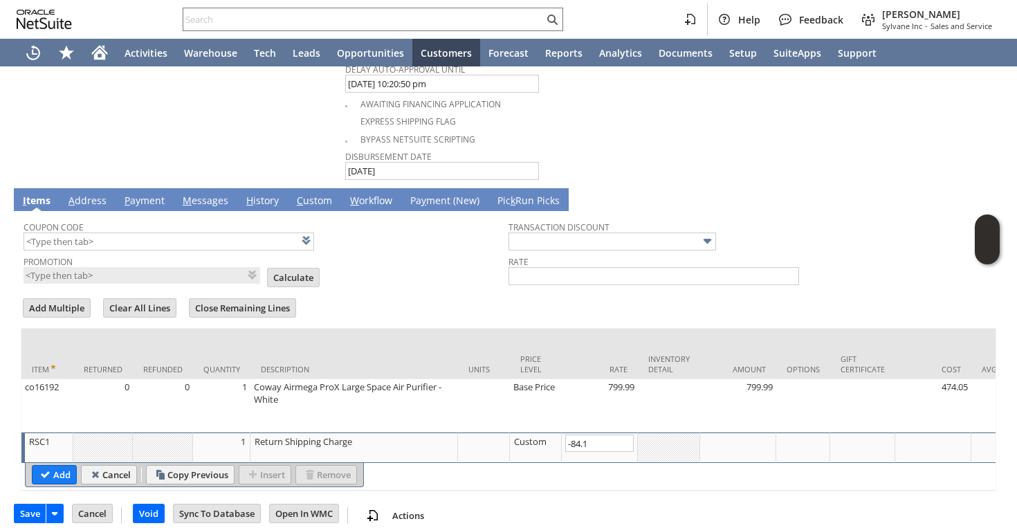
type input "-84.14"
click at [56, 468] on input "Add" at bounding box center [55, 475] width 44 height 18
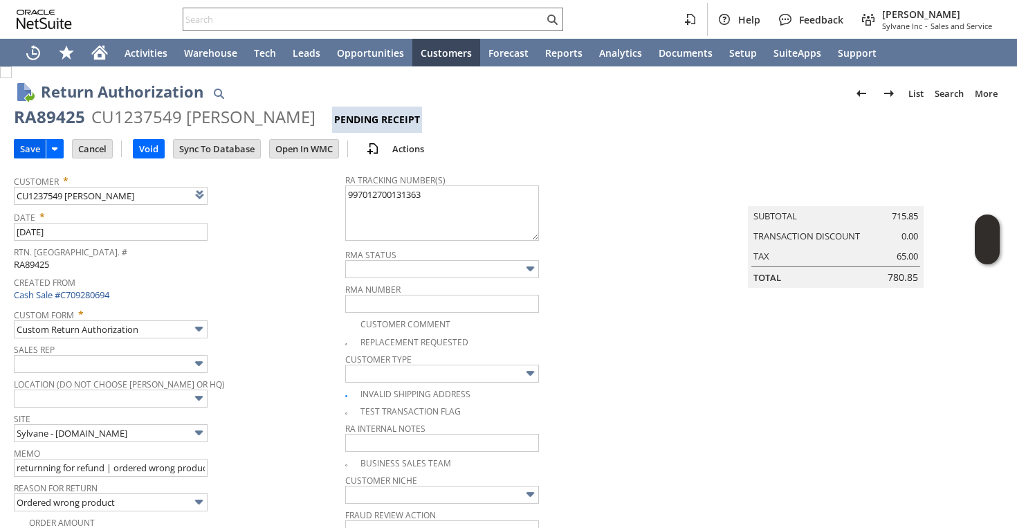
click at [28, 155] on input "Save" at bounding box center [30, 149] width 31 height 18
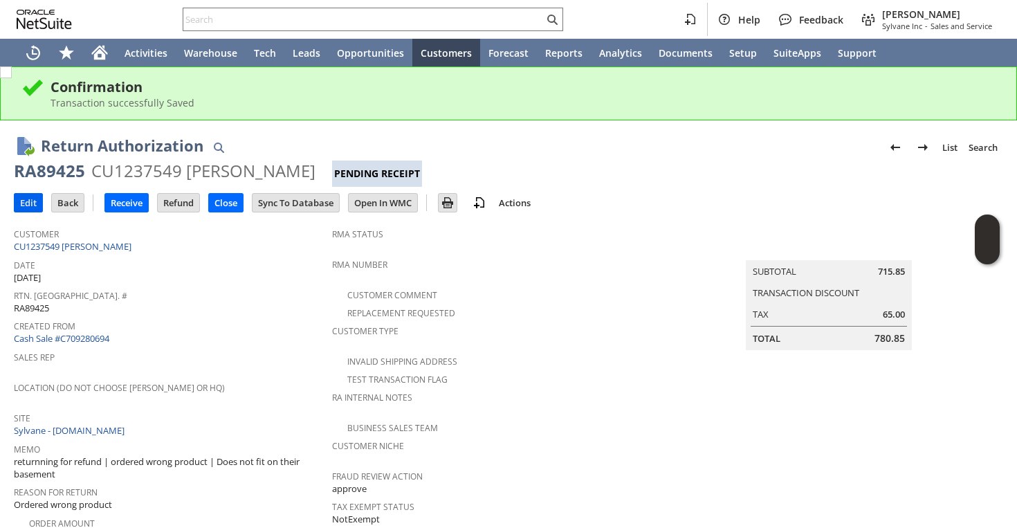
click at [24, 203] on input "Edit" at bounding box center [29, 203] width 28 height 18
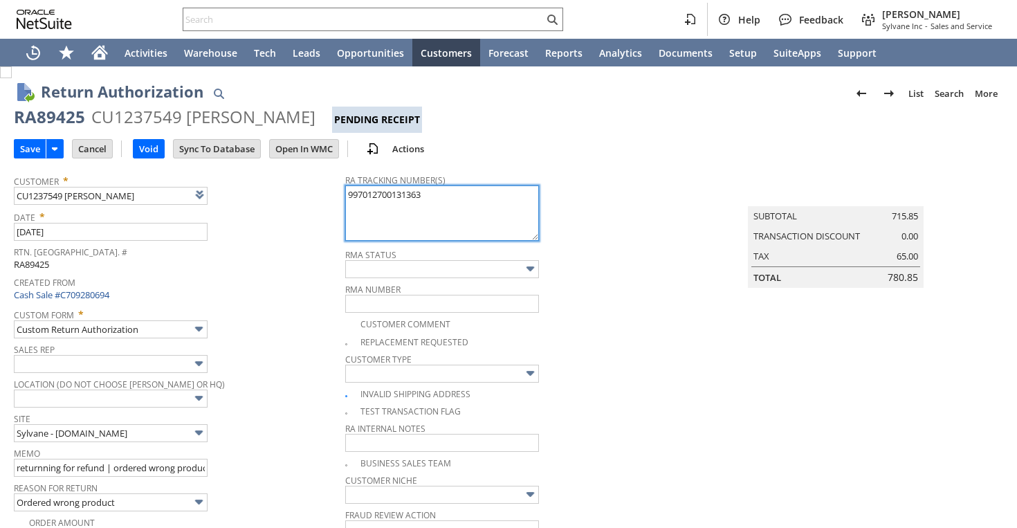
click at [433, 201] on textarea "997012700131363" at bounding box center [442, 212] width 194 height 55
type textarea "997012700131363 ground call tag 9/2 8am-2pm"
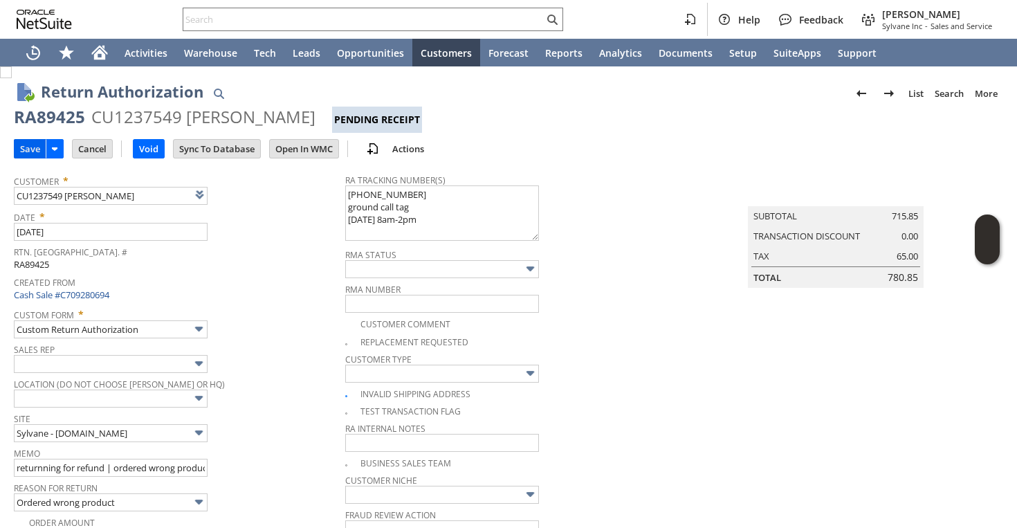
click at [24, 154] on input "Save" at bounding box center [30, 149] width 31 height 18
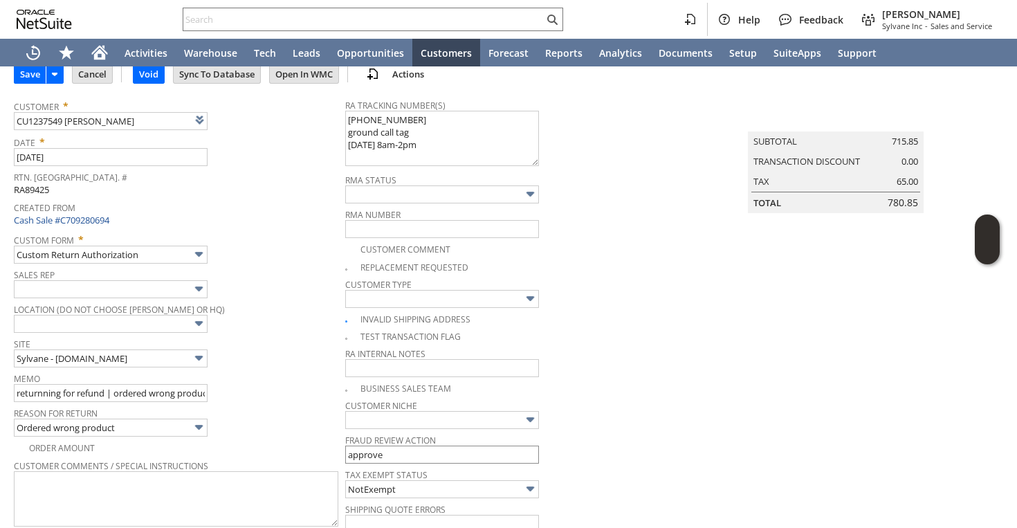
scroll to position [107, 0]
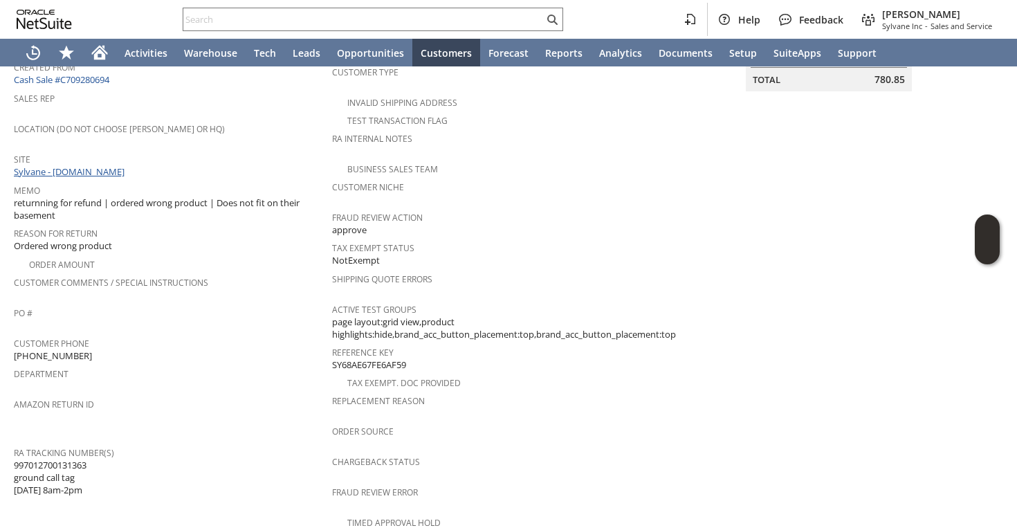
scroll to position [152, 0]
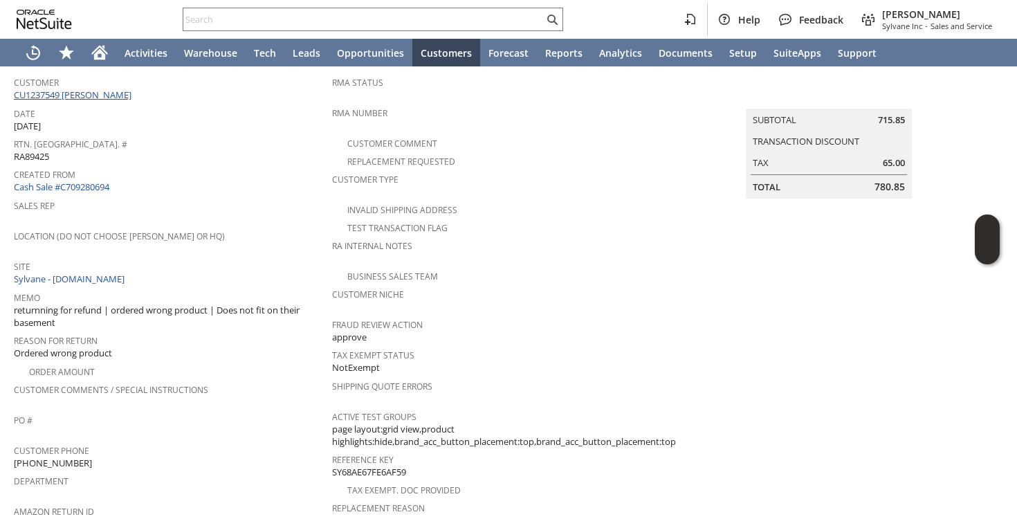
click at [96, 95] on link "CU1237549 [PERSON_NAME]" at bounding box center [74, 95] width 121 height 12
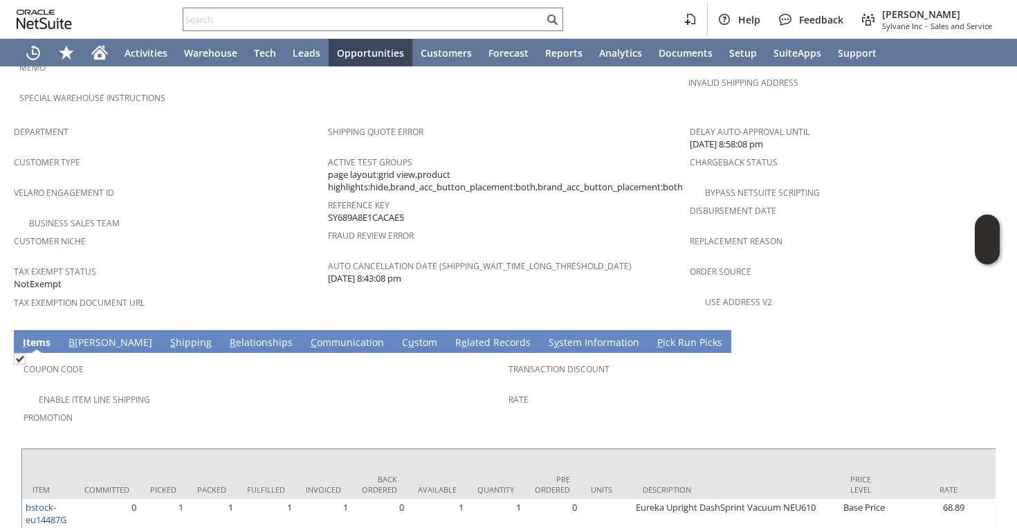
click at [232, 389] on div "Enable Item Line Shipping" at bounding box center [266, 397] width 485 height 17
click at [221, 183] on div "Velaro Engagement ID" at bounding box center [167, 197] width 307 height 29
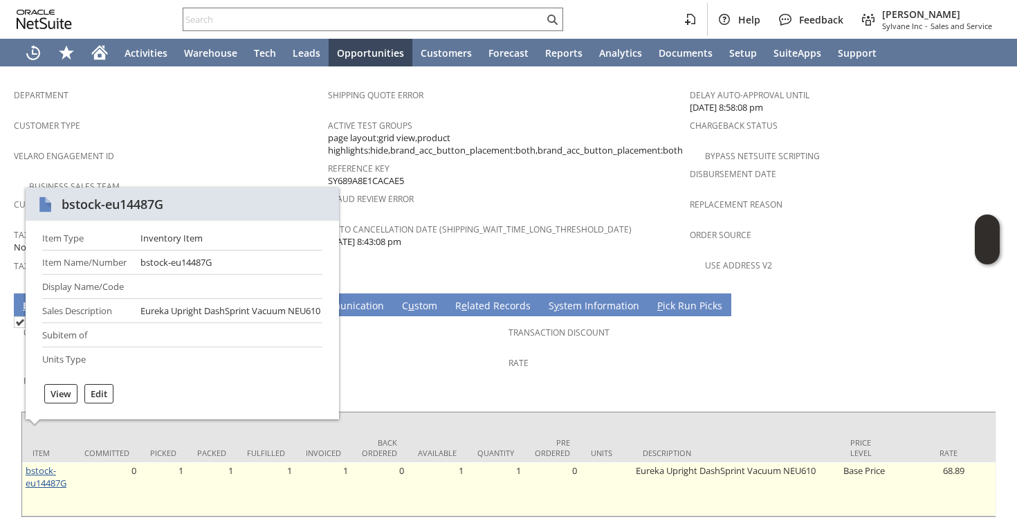
click at [59, 464] on link "bstock-eu14487G" at bounding box center [46, 476] width 41 height 25
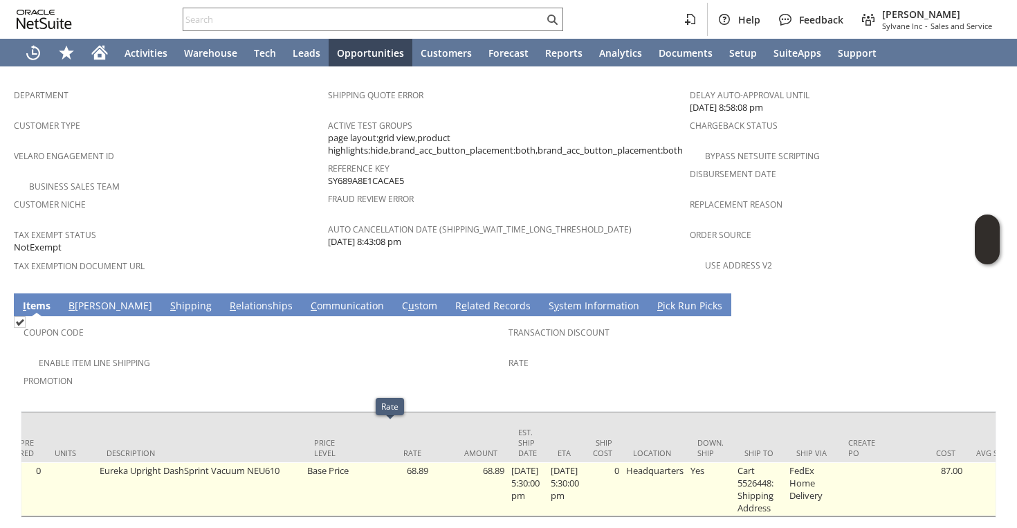
scroll to position [0, 548]
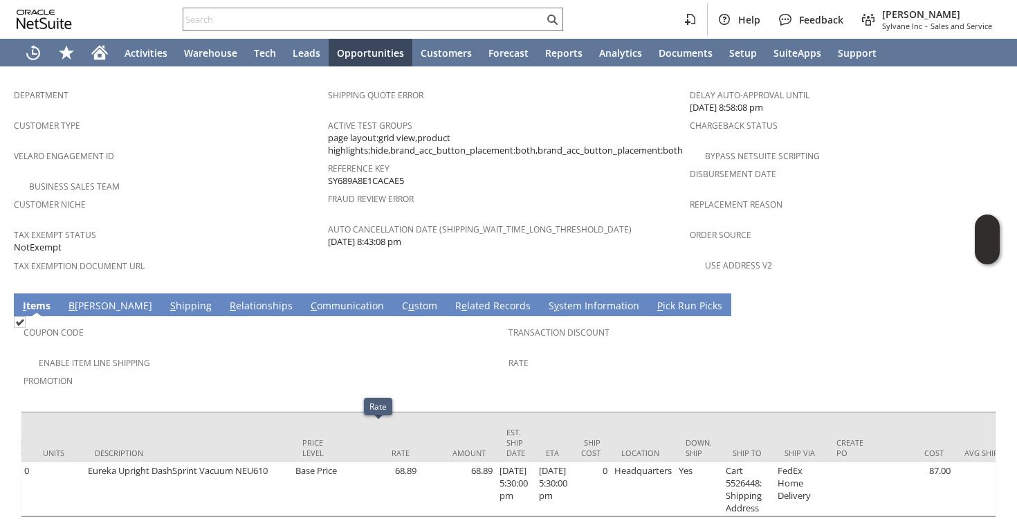
click at [216, 256] on span "Tax Exemption Document URL" at bounding box center [167, 264] width 307 height 16
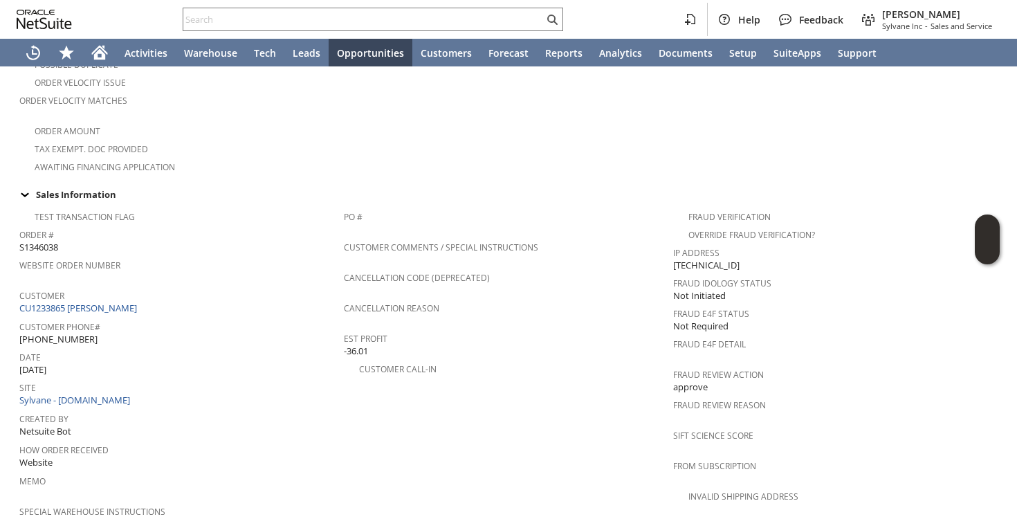
scroll to position [399, 0]
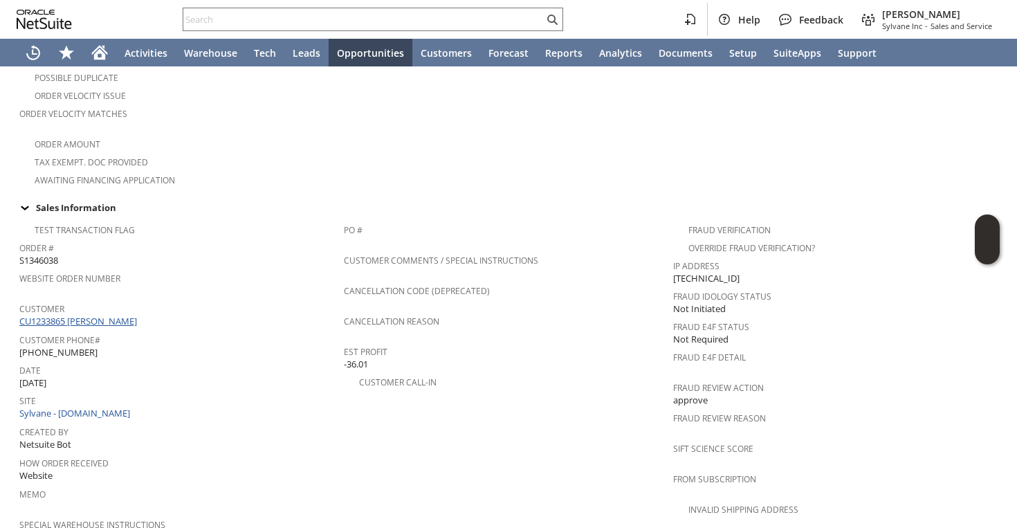
click at [140, 315] on link "CU1233865 DeeAnn D Broadwell" at bounding box center [79, 321] width 121 height 12
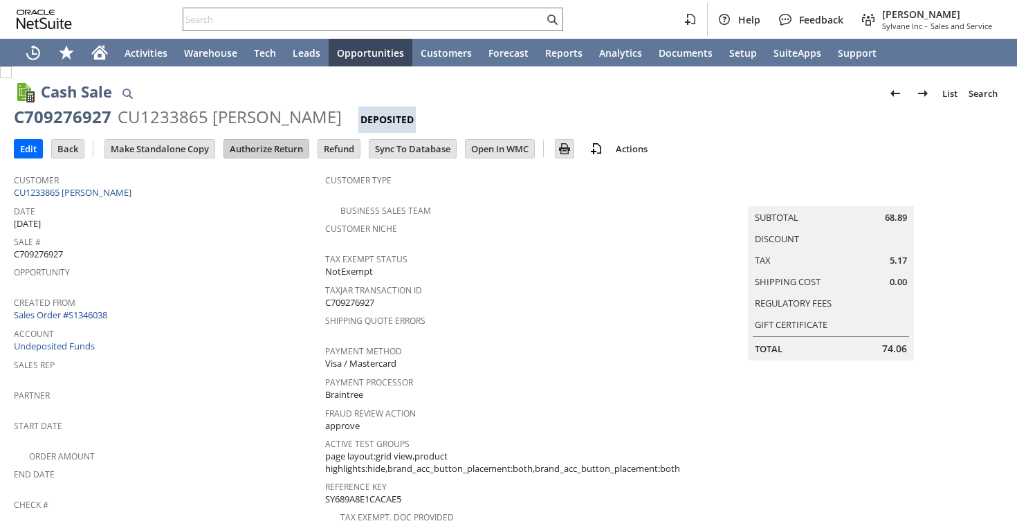
click at [250, 154] on input "Authorize Return" at bounding box center [266, 149] width 84 height 18
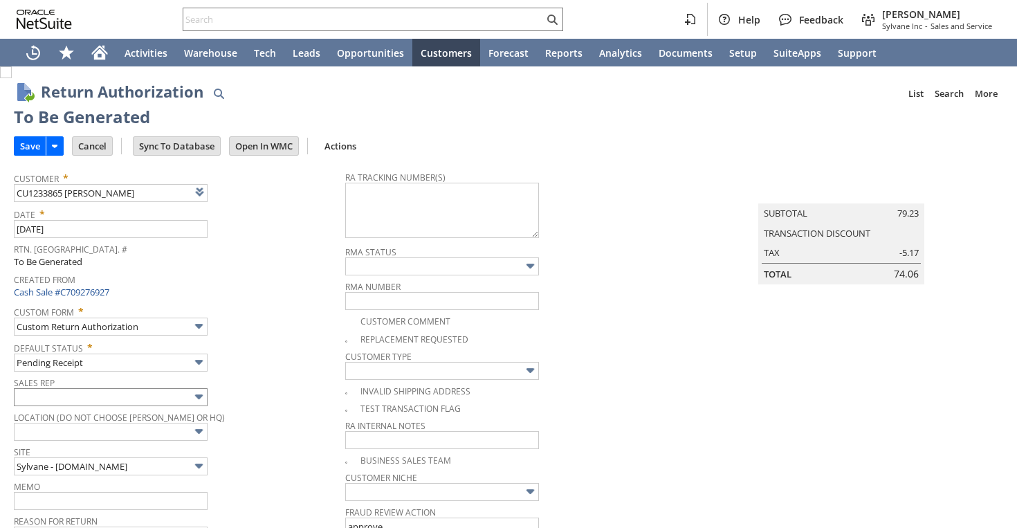
type input "Add"
type input "Copy Previous"
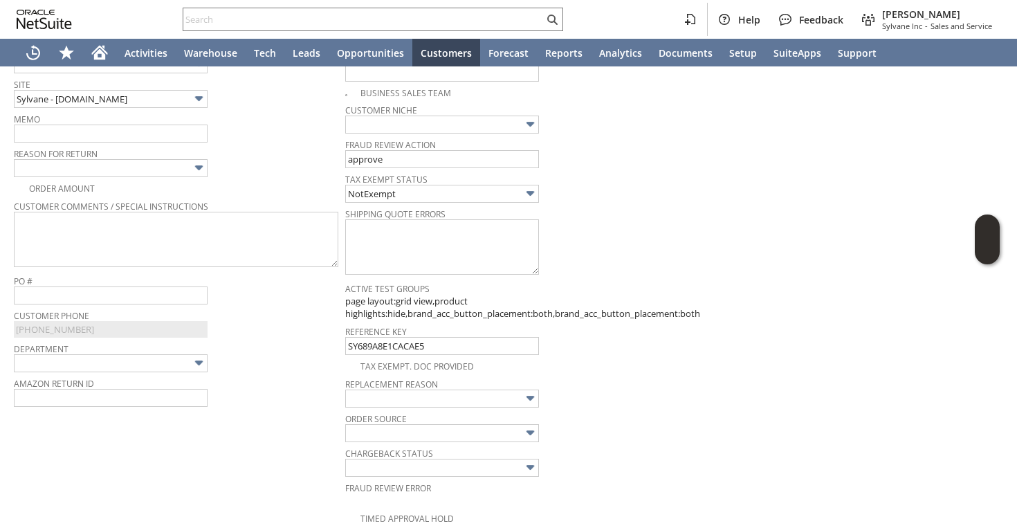
scroll to position [278, 0]
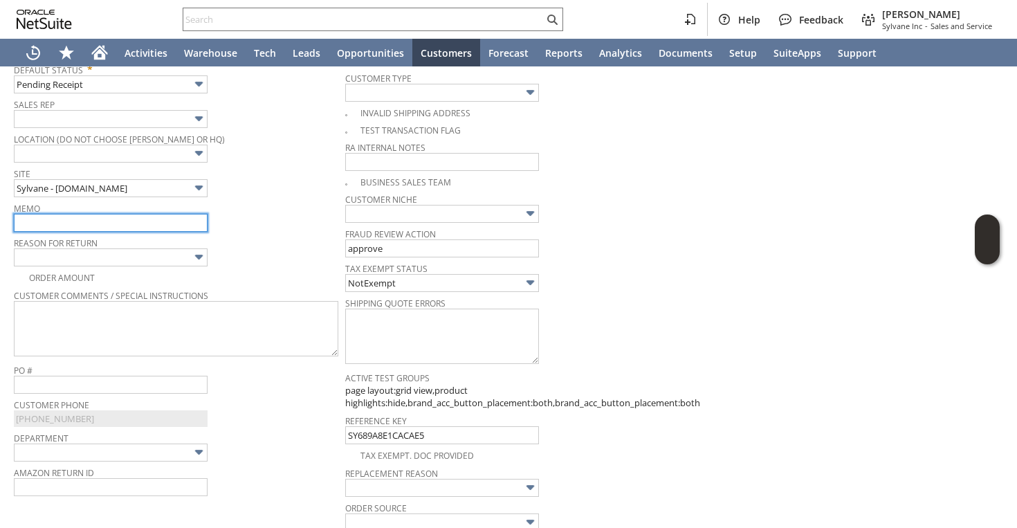
click at [147, 223] on input "text" at bounding box center [111, 223] width 194 height 18
type input "c"
drag, startPoint x: 187, startPoint y: 218, endPoint x: 116, endPoint y: 218, distance: 71.3
click at [116, 218] on input "defective | processing replacement" at bounding box center [111, 223] width 194 height 18
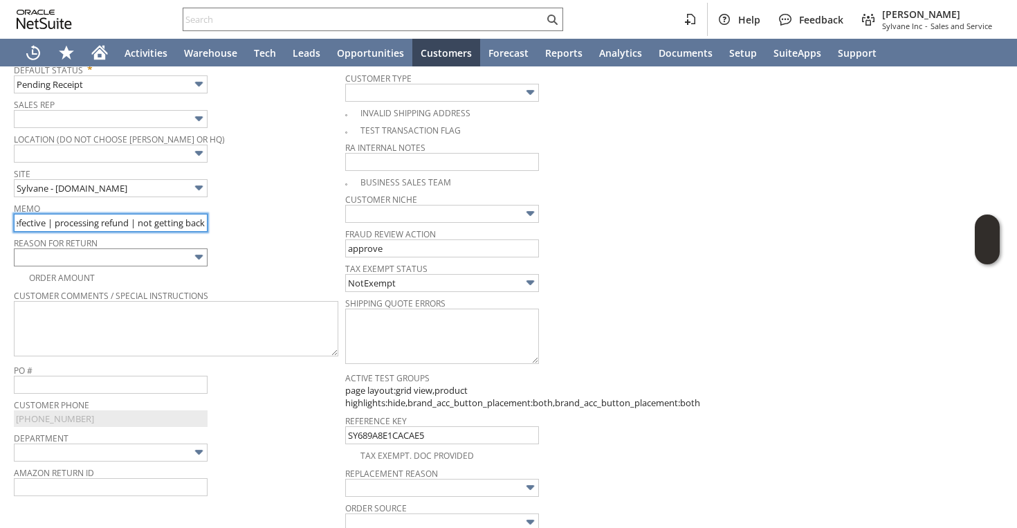
type input "defective | processing refund | not getting back"
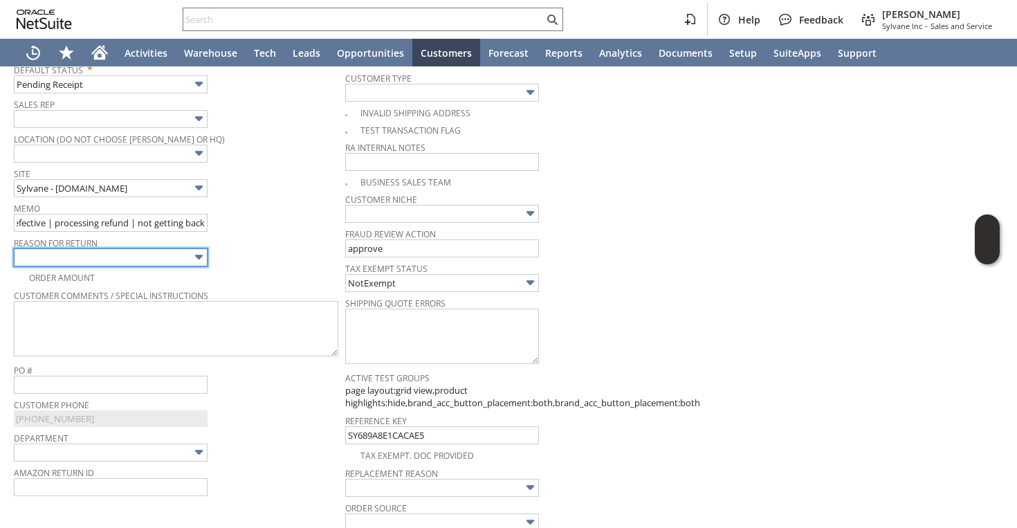
click at [107, 257] on input "text" at bounding box center [111, 257] width 194 height 18
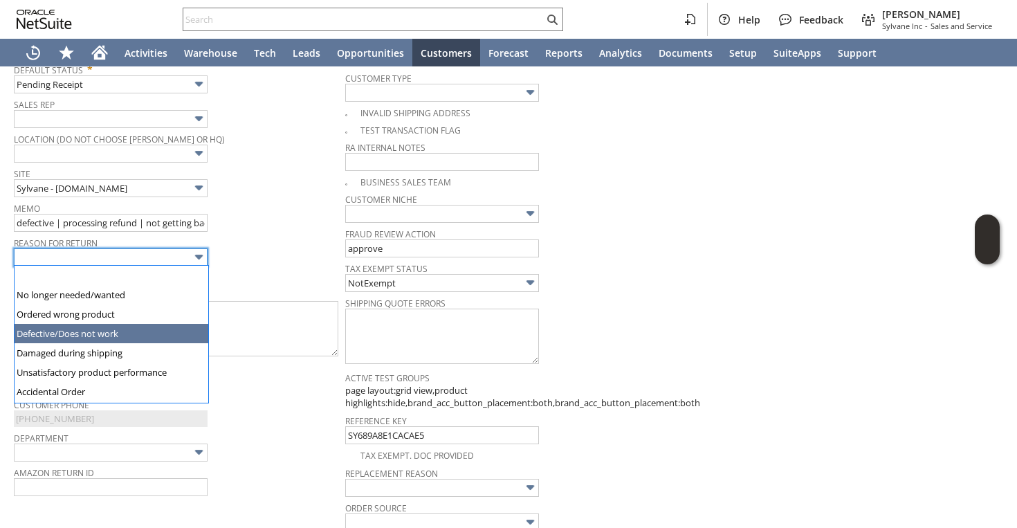
type input "Defective/Does not work"
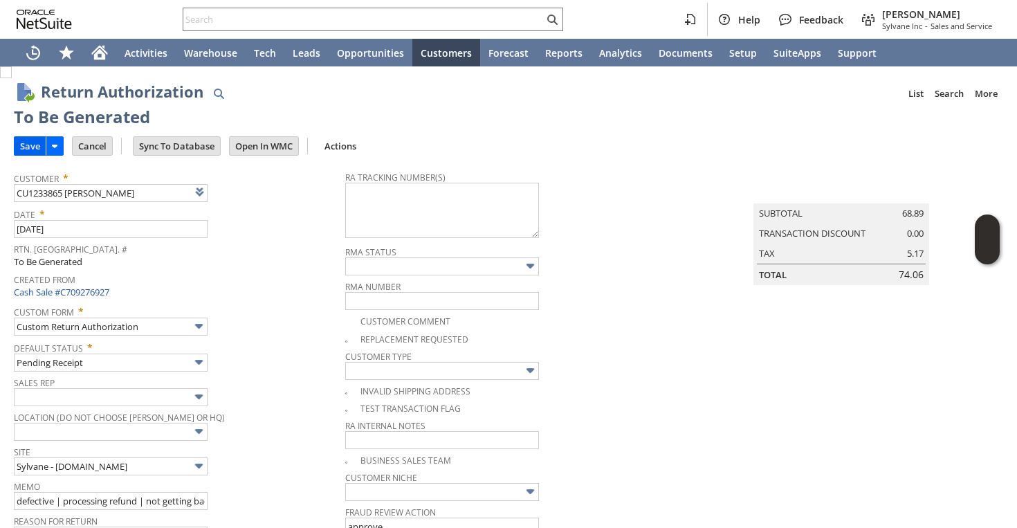
click at [19, 138] on input "Save" at bounding box center [30, 146] width 31 height 18
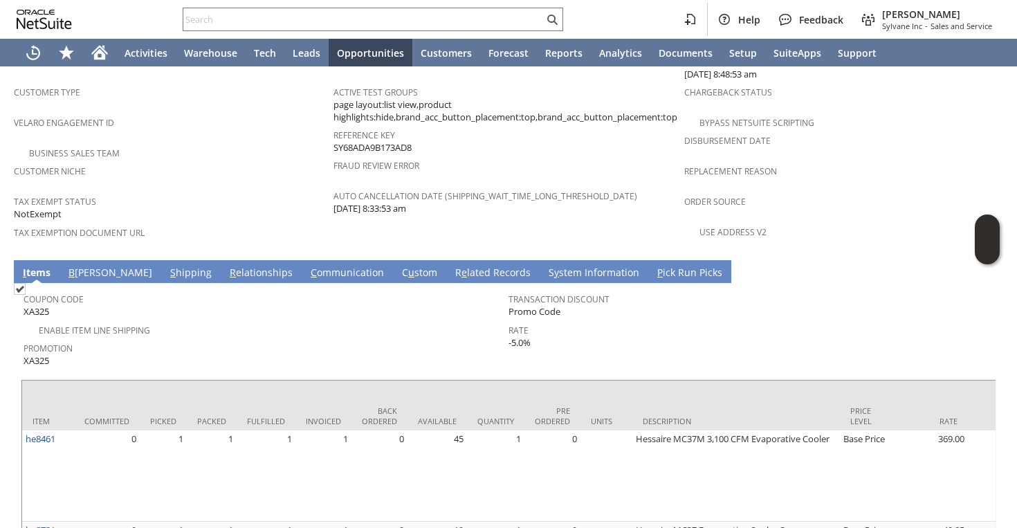
scroll to position [966, 0]
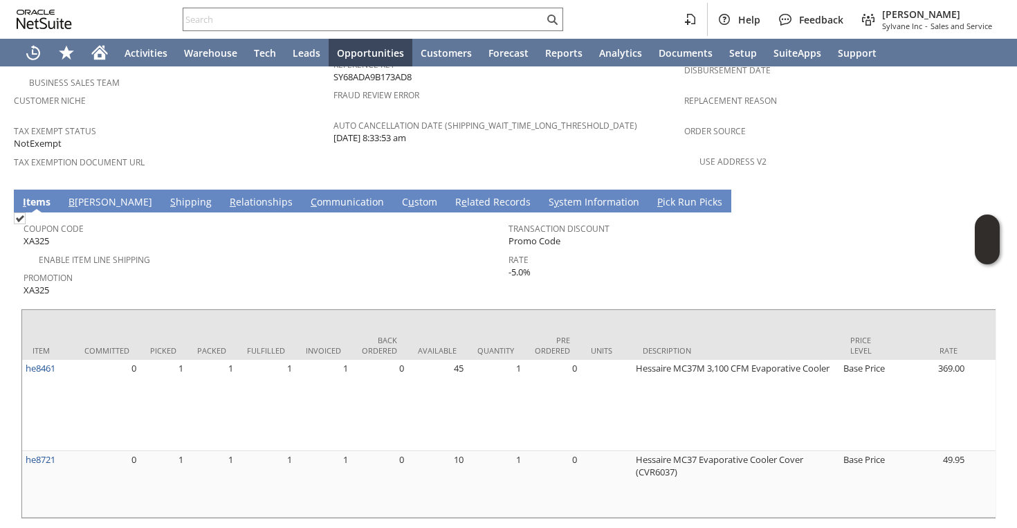
click at [167, 195] on link "S hipping" at bounding box center [191, 202] width 48 height 15
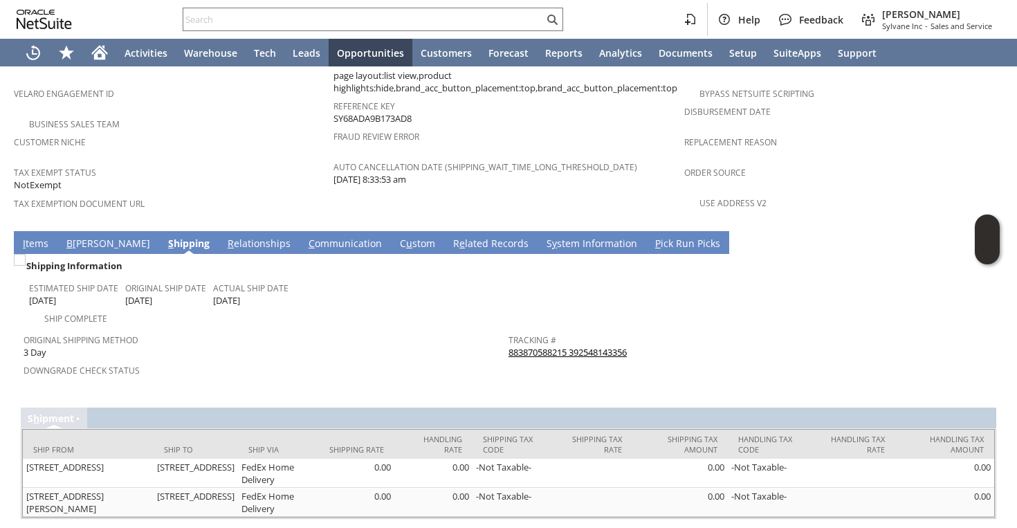
click at [608, 346] on link "883870588215 392548143356" at bounding box center [567, 352] width 118 height 12
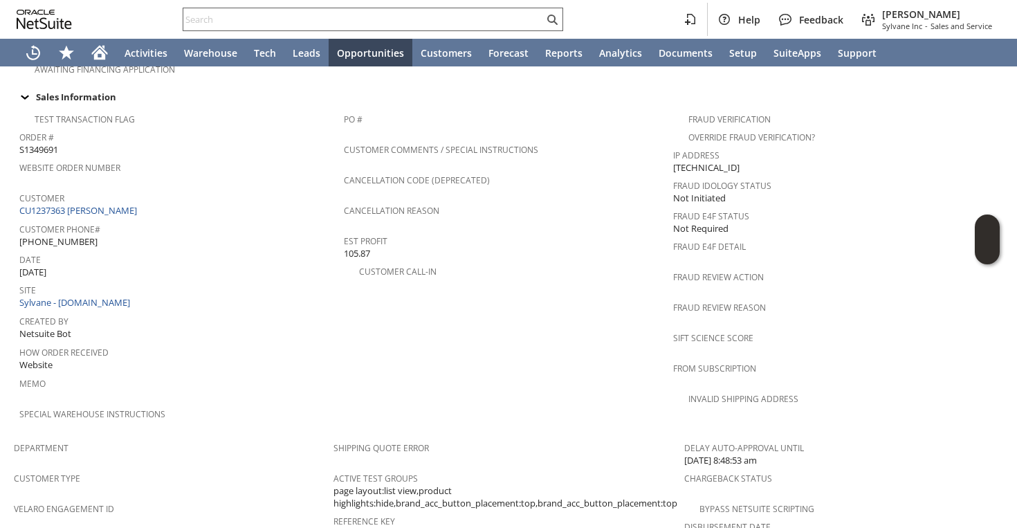
scroll to position [327, 0]
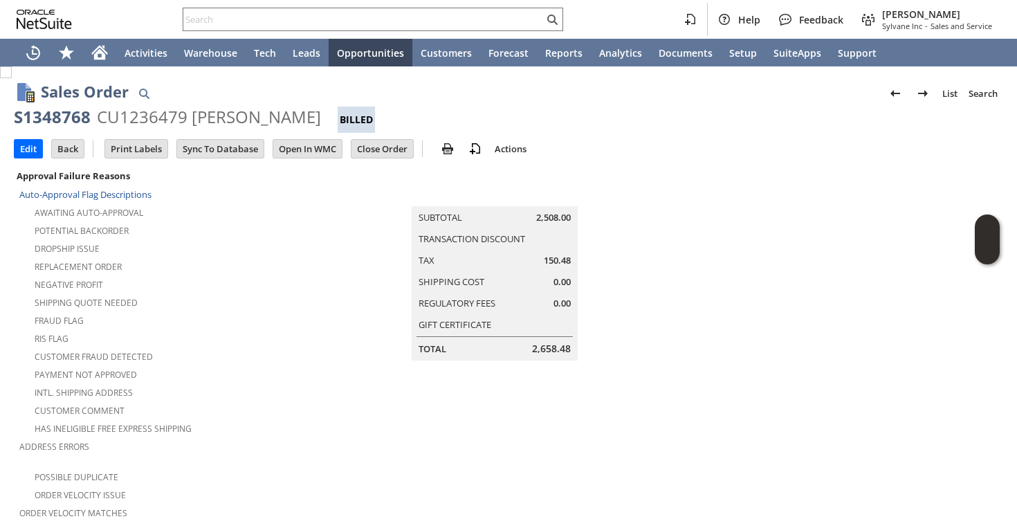
click at [297, 317] on div "Fraud Flag" at bounding box center [173, 319] width 309 height 17
